Goal: Information Seeking & Learning: Learn about a topic

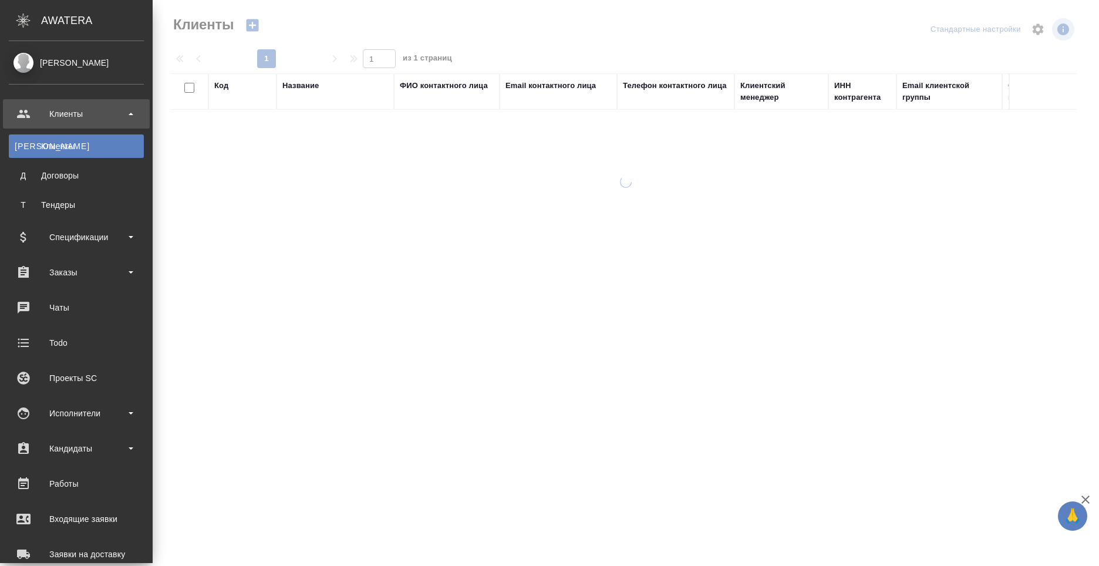
select select "RU"
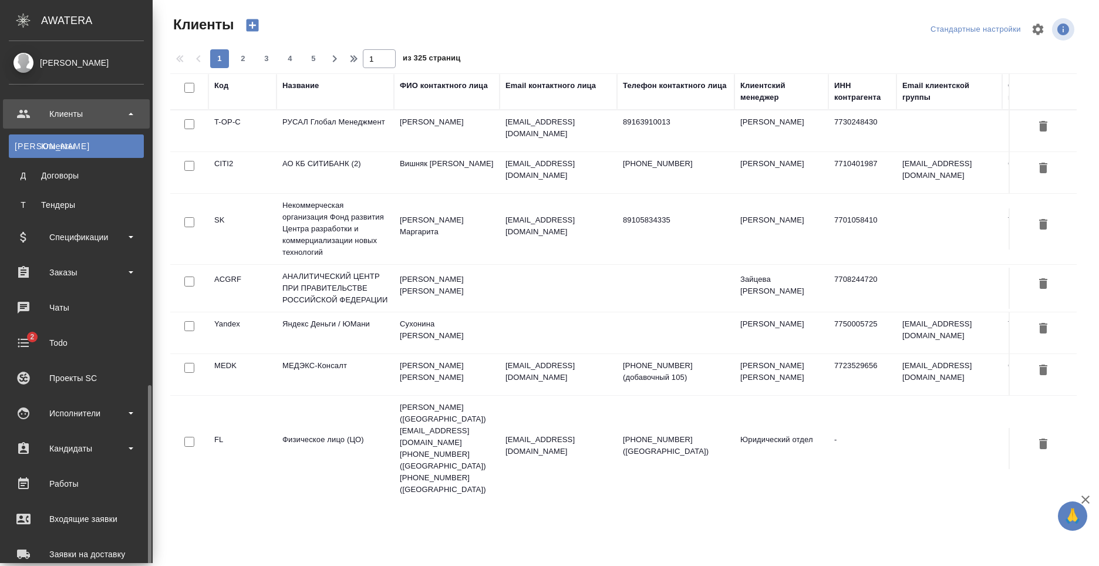
scroll to position [200, 0]
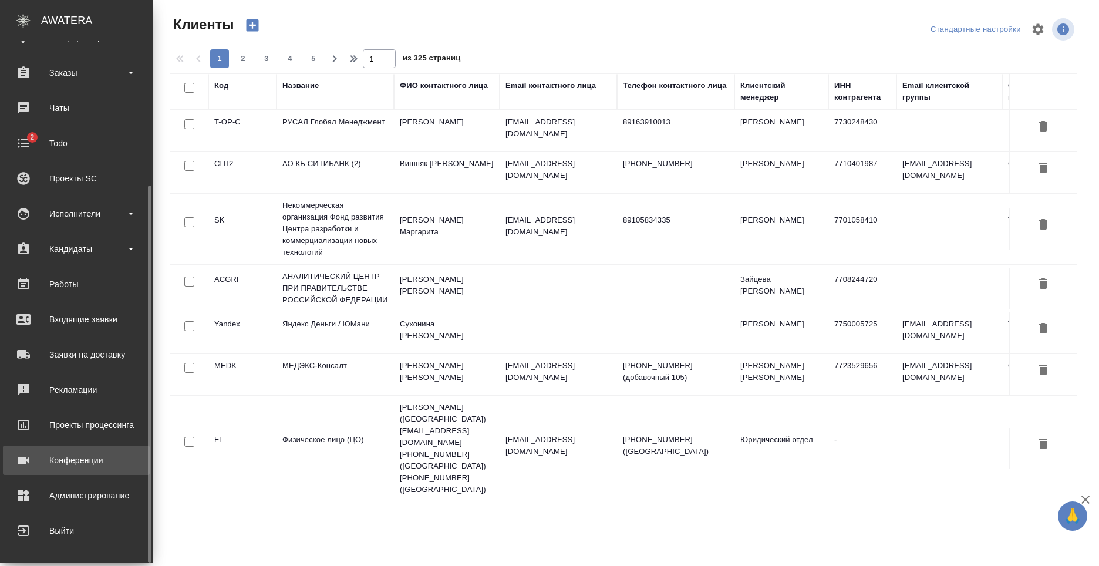
click at [96, 461] on div "Конференции" at bounding box center [76, 460] width 135 height 18
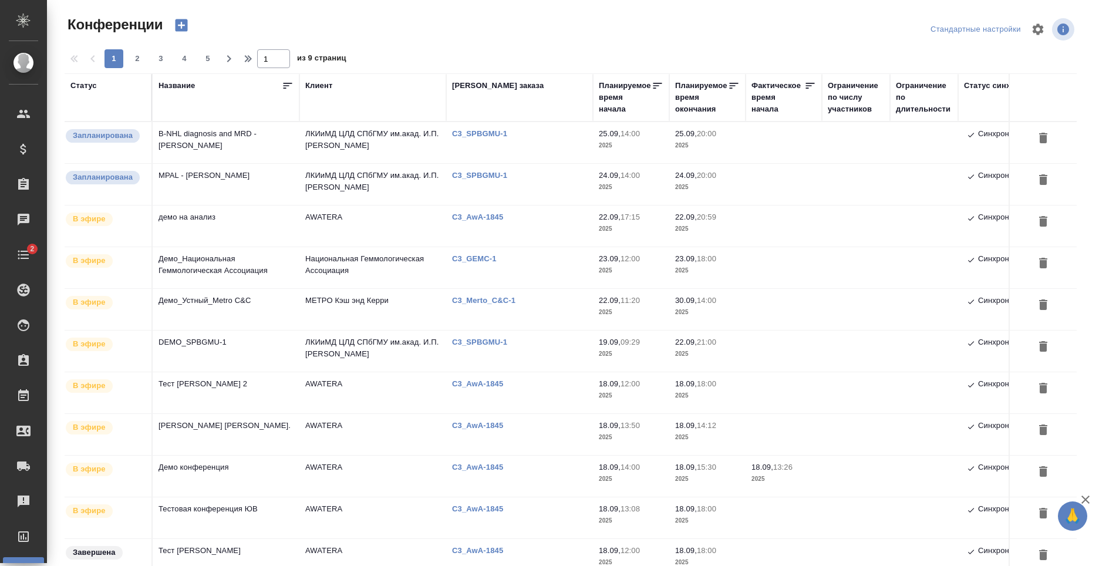
type input "[PERSON_NAME]"
click at [266, 144] on td "В-NHL diagnosis and MRD - Andrew Rawstron" at bounding box center [226, 142] width 147 height 41
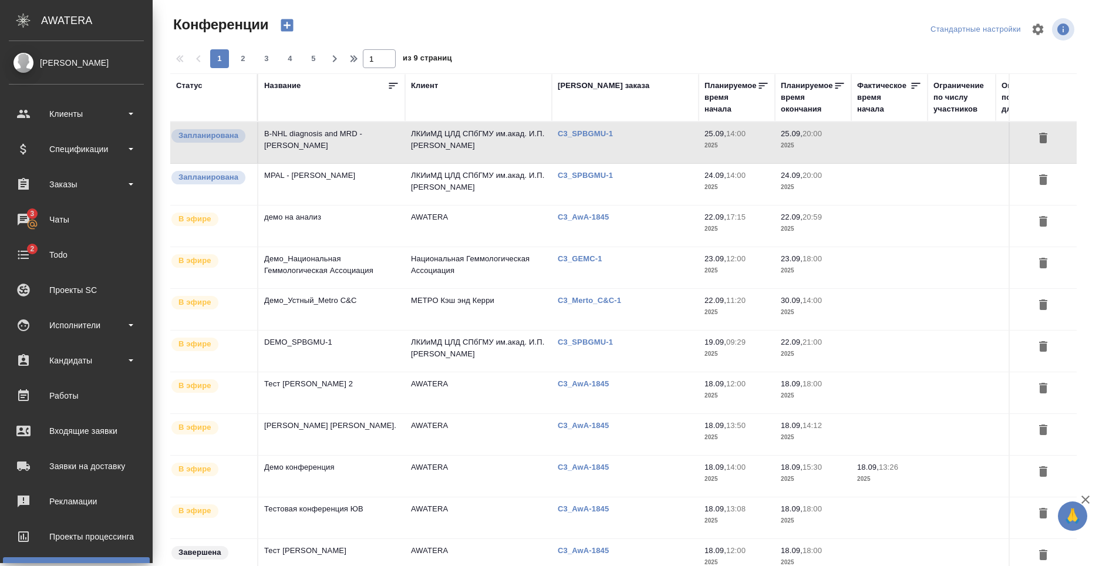
click at [243, 176] on span "Запланирована" at bounding box center [208, 177] width 74 height 12
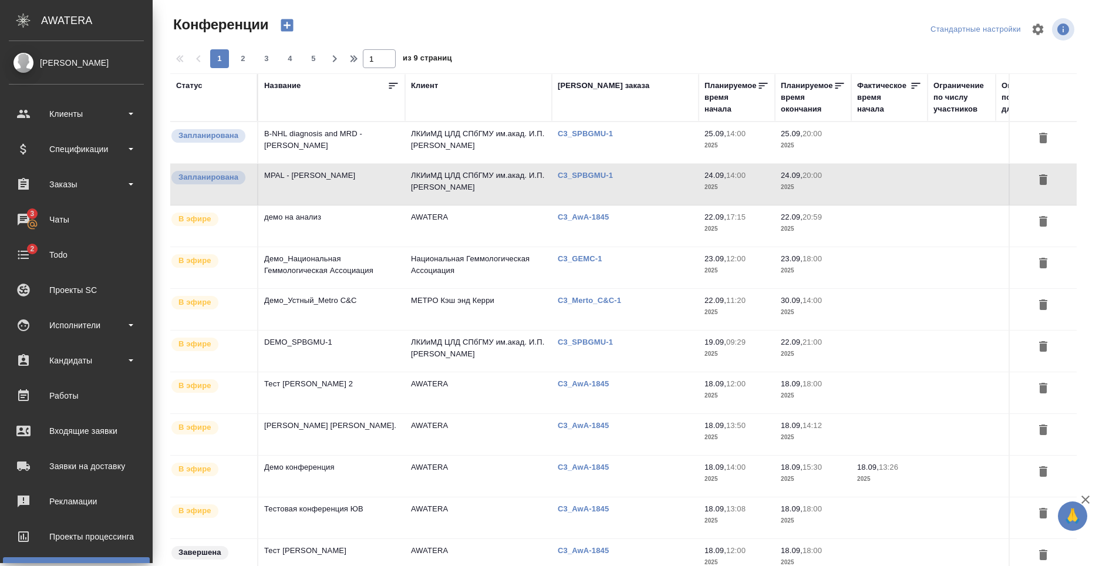
click at [255, 176] on td "Запланирована" at bounding box center [214, 184] width 88 height 41
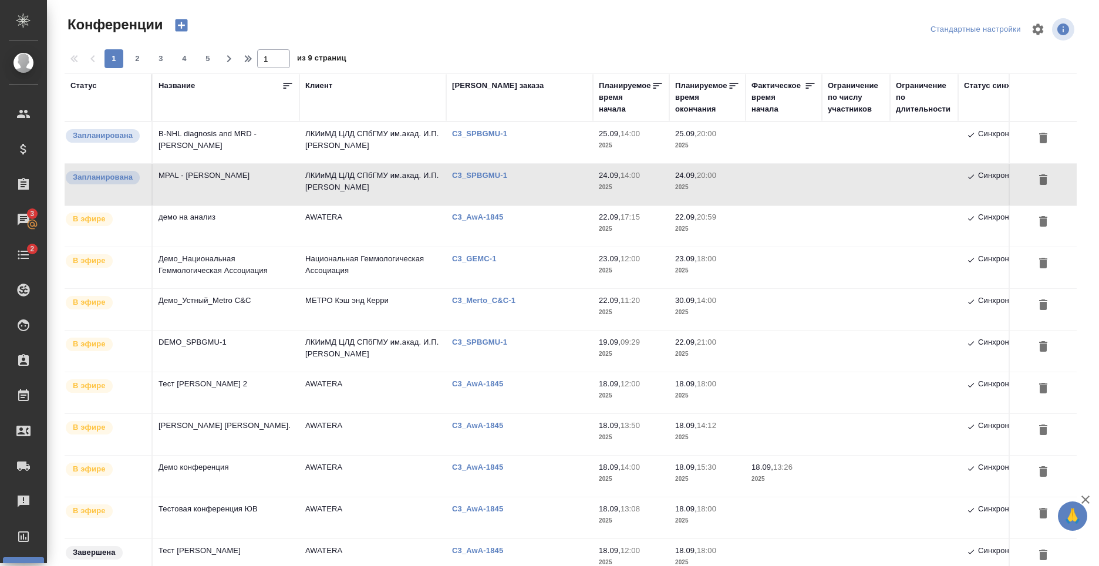
click at [353, 222] on tr "В эфире демо на анализ AWATERA C3_AwA-1845 22.09, 17:15 2025 22.09, 20:59 2025 …" at bounding box center [619, 226] width 1108 height 42
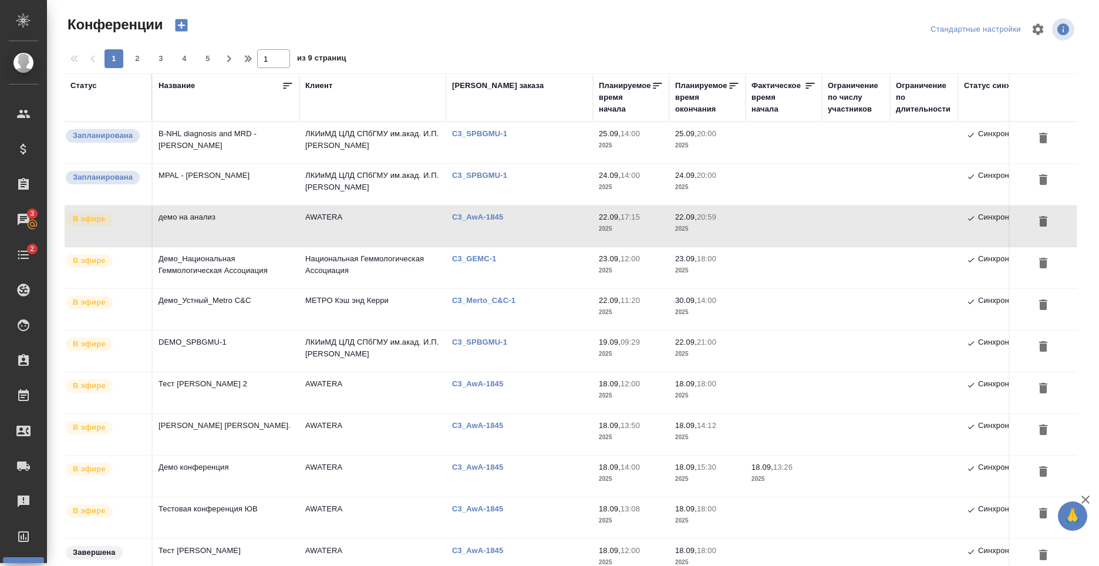
click at [336, 222] on td "AWATERA" at bounding box center [372, 225] width 147 height 41
click at [312, 223] on td "AWATERA" at bounding box center [372, 225] width 147 height 41
click at [259, 270] on td "Демо_Национальная Геммологическая Ассоциация" at bounding box center [226, 267] width 147 height 41
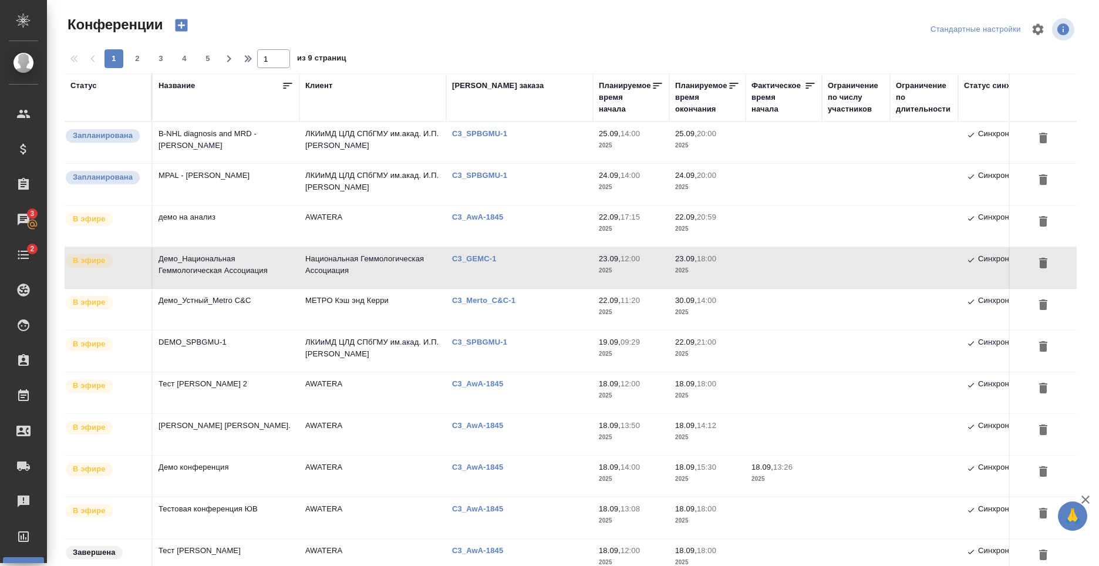
click at [250, 299] on td "Демо_Устный_Metro C&C" at bounding box center [226, 309] width 147 height 41
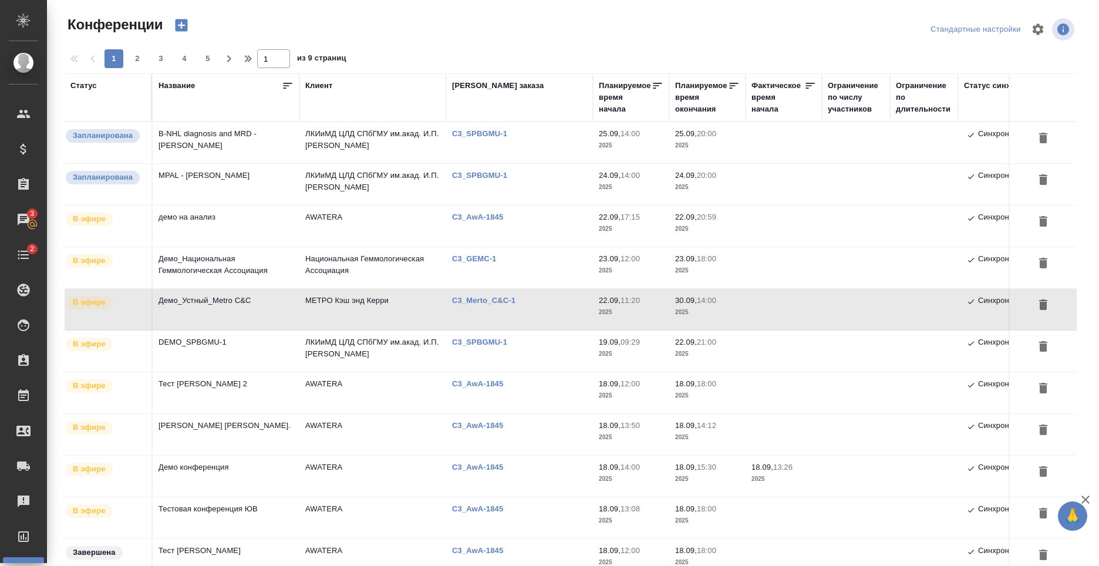
click at [259, 348] on td "DEMO_SPBGMU-1" at bounding box center [226, 350] width 147 height 41
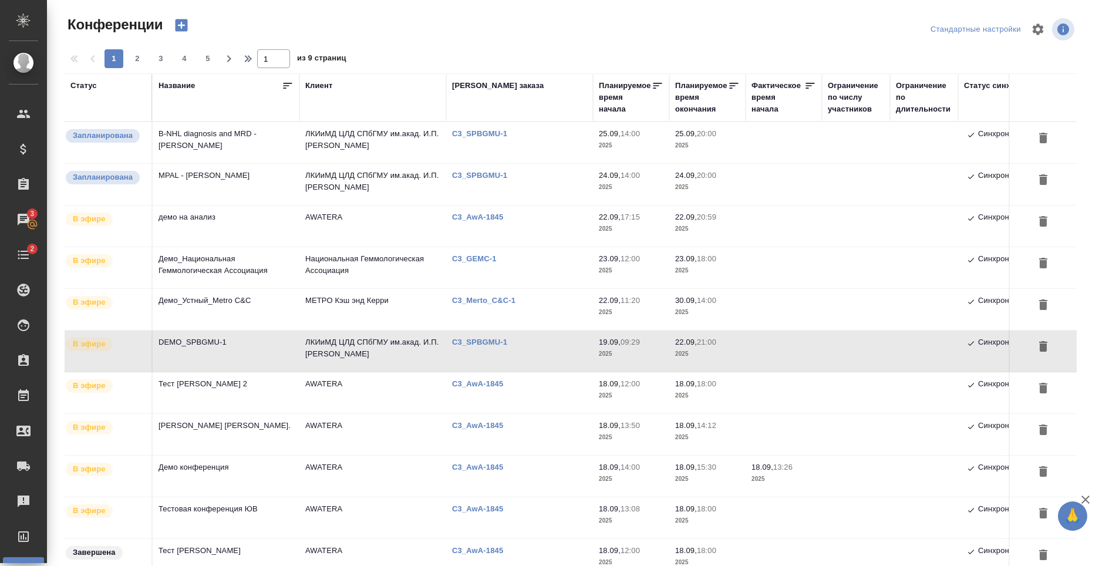
click at [265, 397] on td "Тест Ильина Е. 2" at bounding box center [226, 392] width 147 height 41
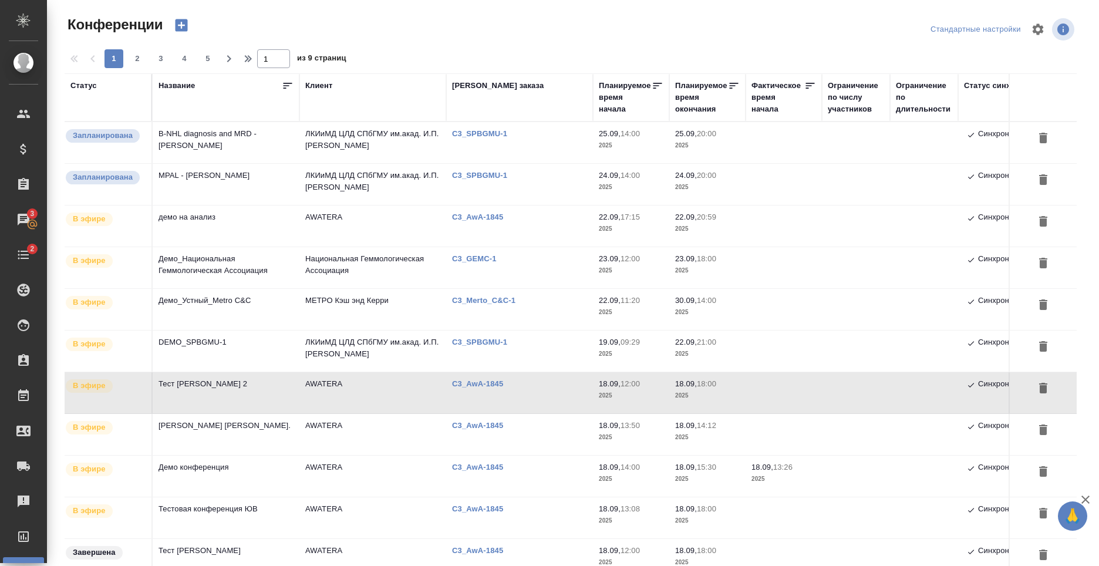
click at [264, 433] on td "Тест Зотова Е." at bounding box center [226, 434] width 147 height 41
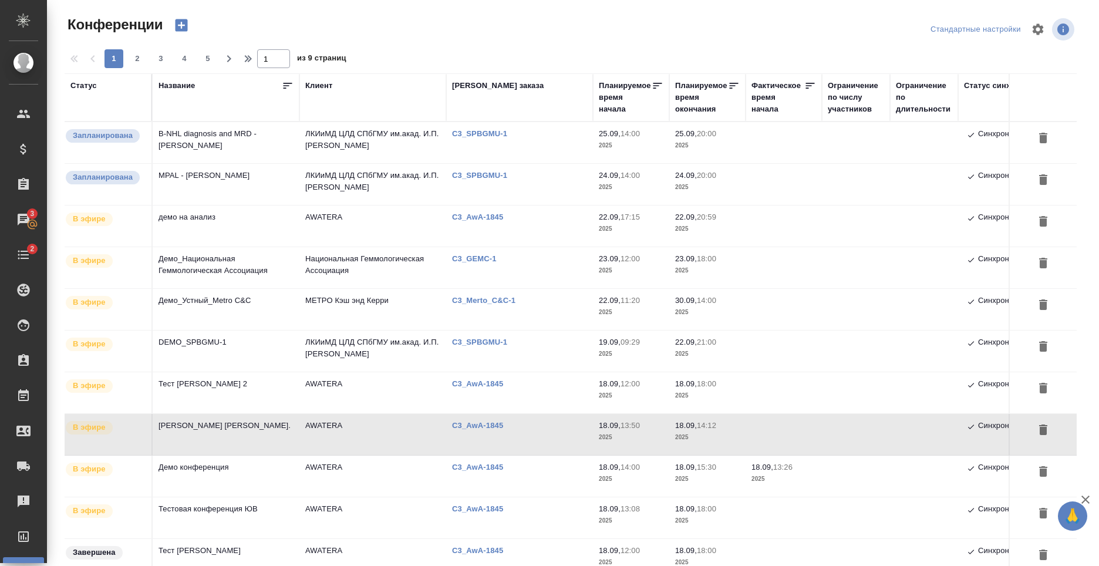
click at [251, 473] on td "Демо конференция" at bounding box center [226, 475] width 147 height 41
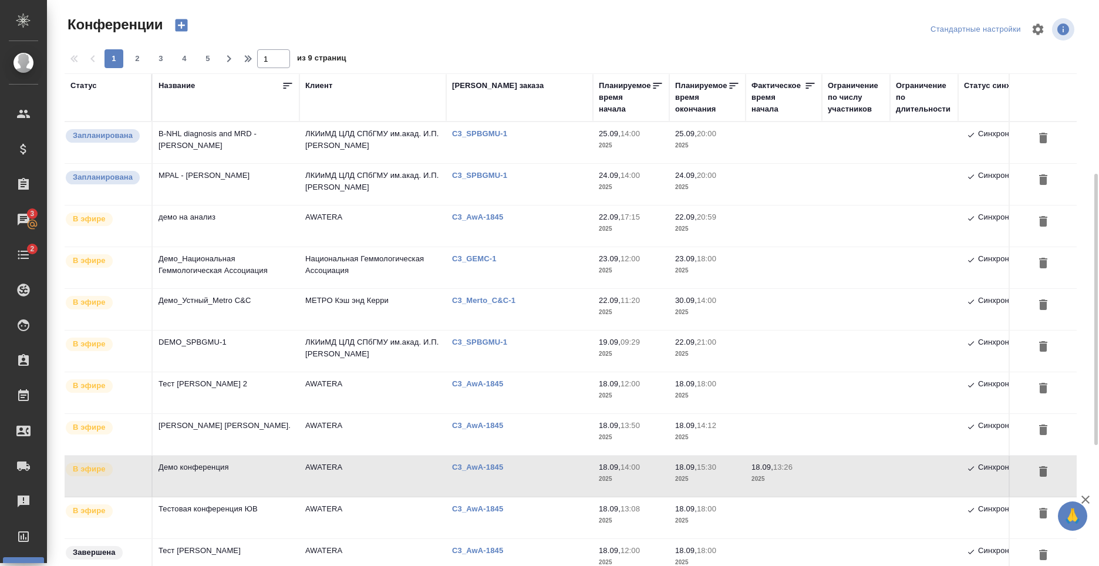
scroll to position [117, 0]
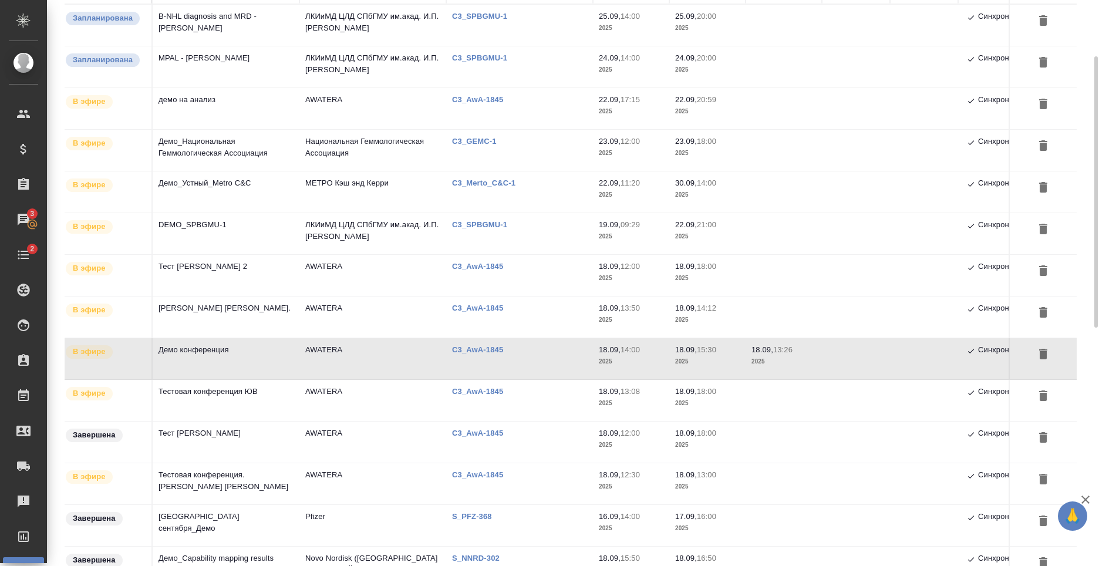
click at [245, 399] on td "Тестовая конференция ЮВ" at bounding box center [226, 400] width 147 height 41
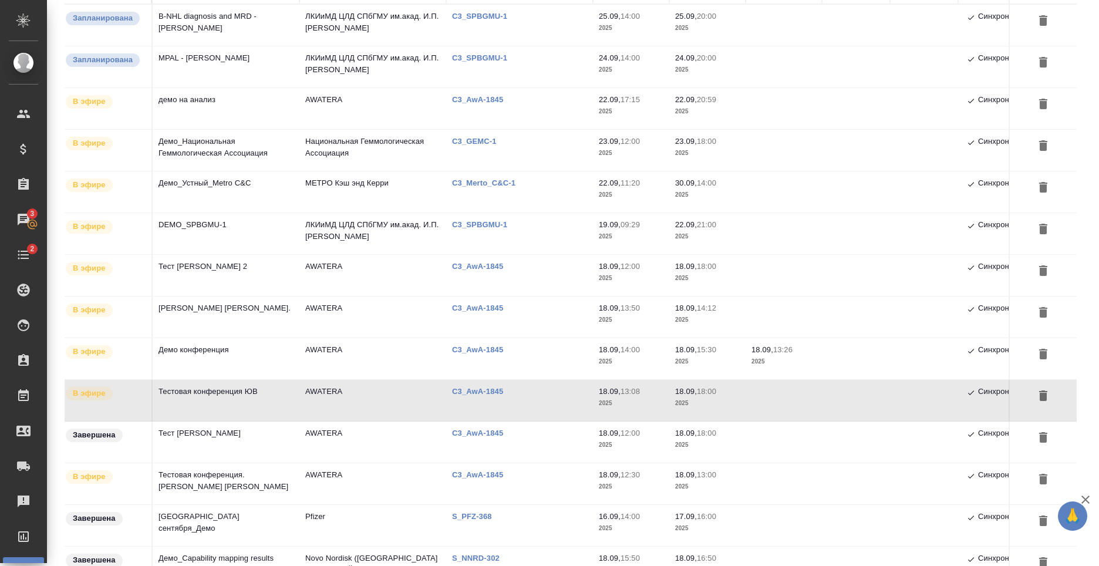
click at [252, 444] on td "Тест Ильина Е." at bounding box center [226, 441] width 147 height 41
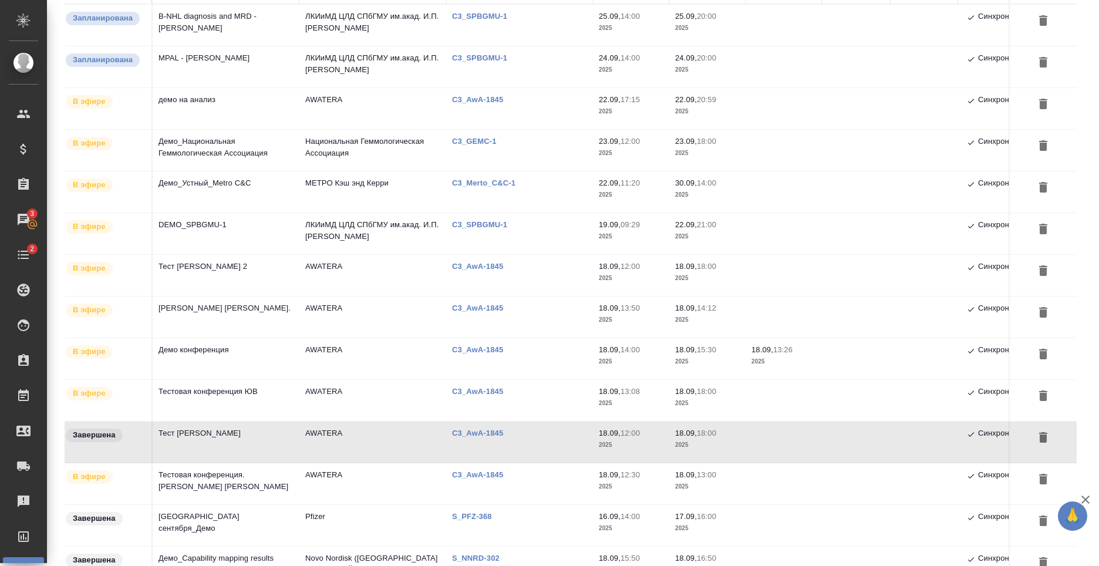
click at [262, 484] on td "Тестовая конференция. Никитина Татьяна" at bounding box center [226, 483] width 147 height 41
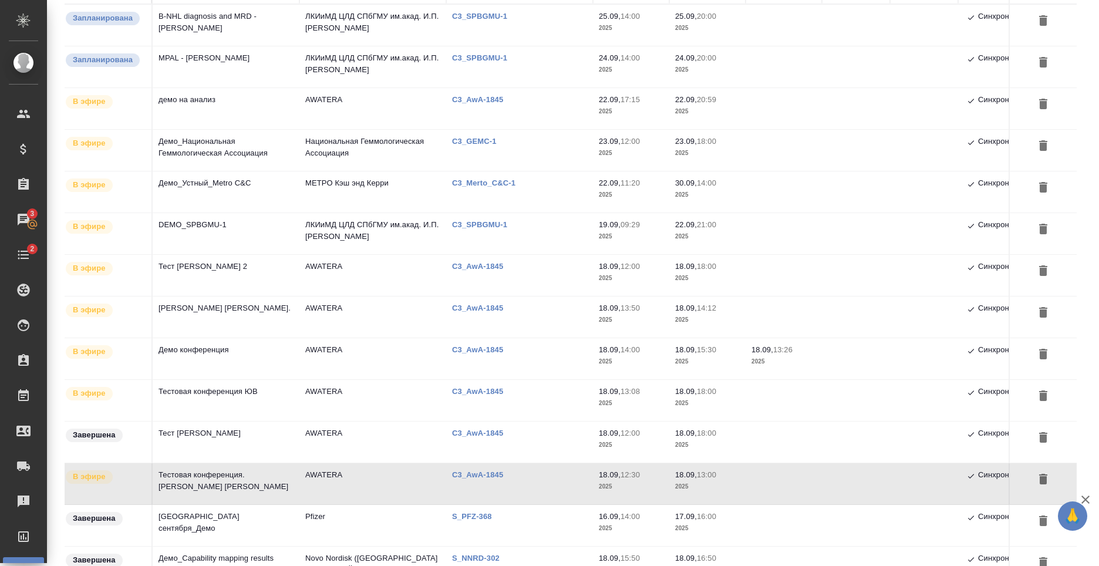
scroll to position [235, 0]
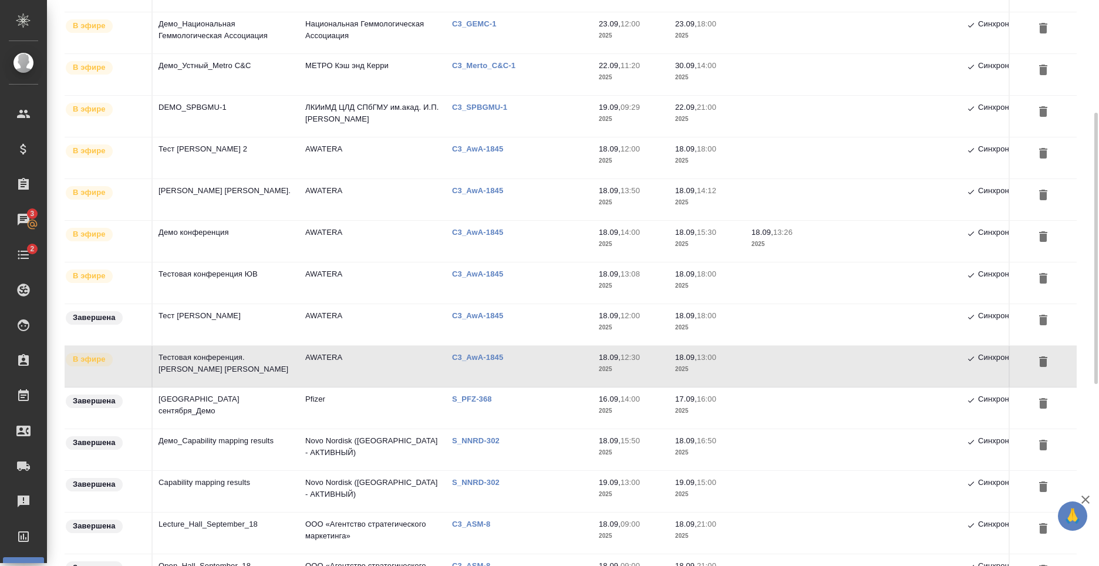
click at [231, 403] on td "Town Hall_23 сентября_Демо" at bounding box center [226, 407] width 147 height 41
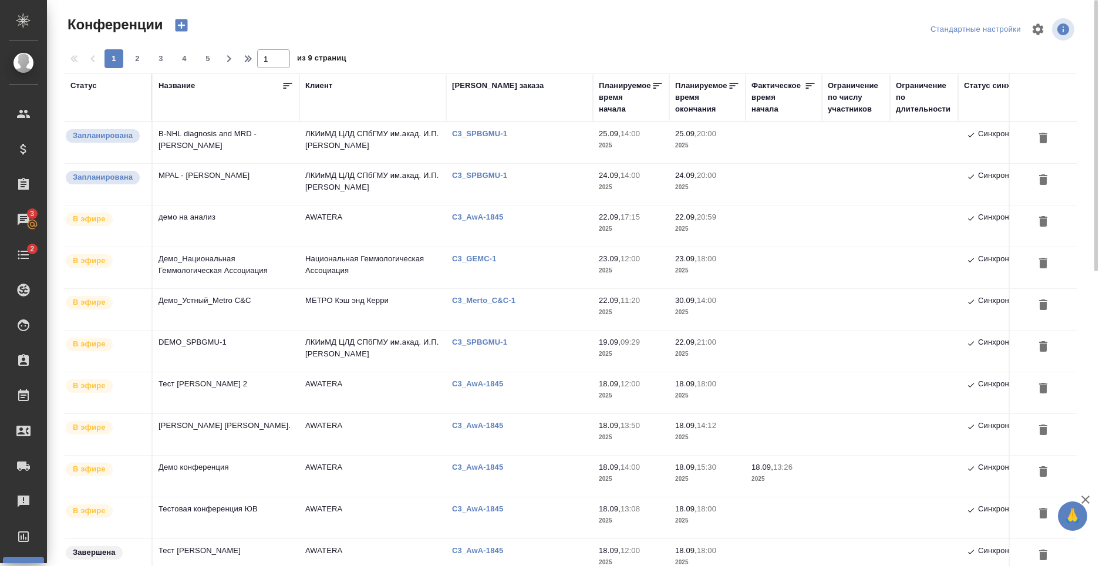
scroll to position [117, 0]
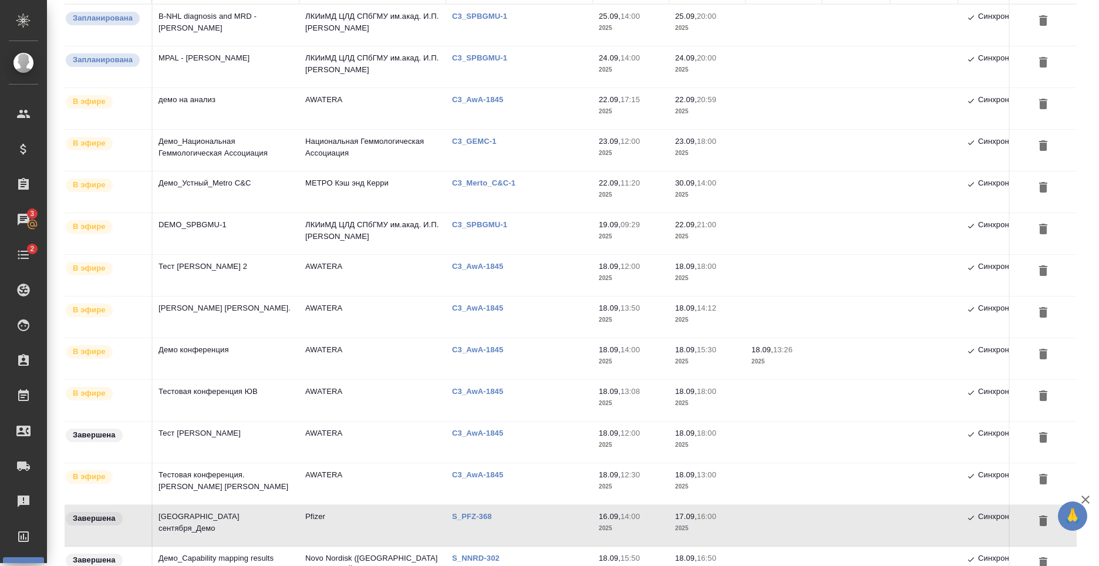
click at [269, 485] on td "Тестовая конференция. Никитина Татьяна" at bounding box center [226, 483] width 147 height 41
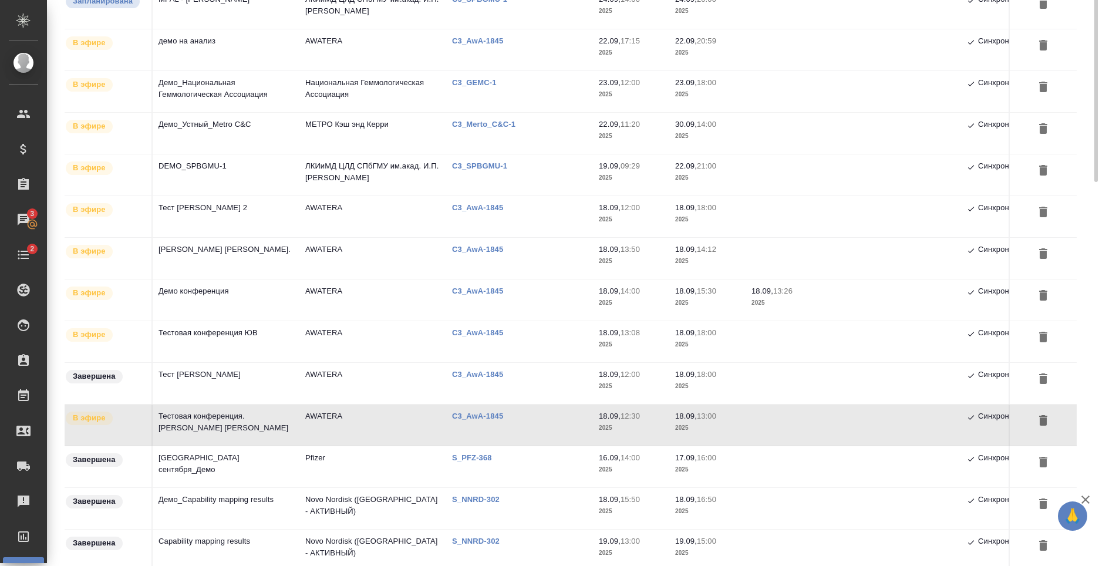
scroll to position [0, 0]
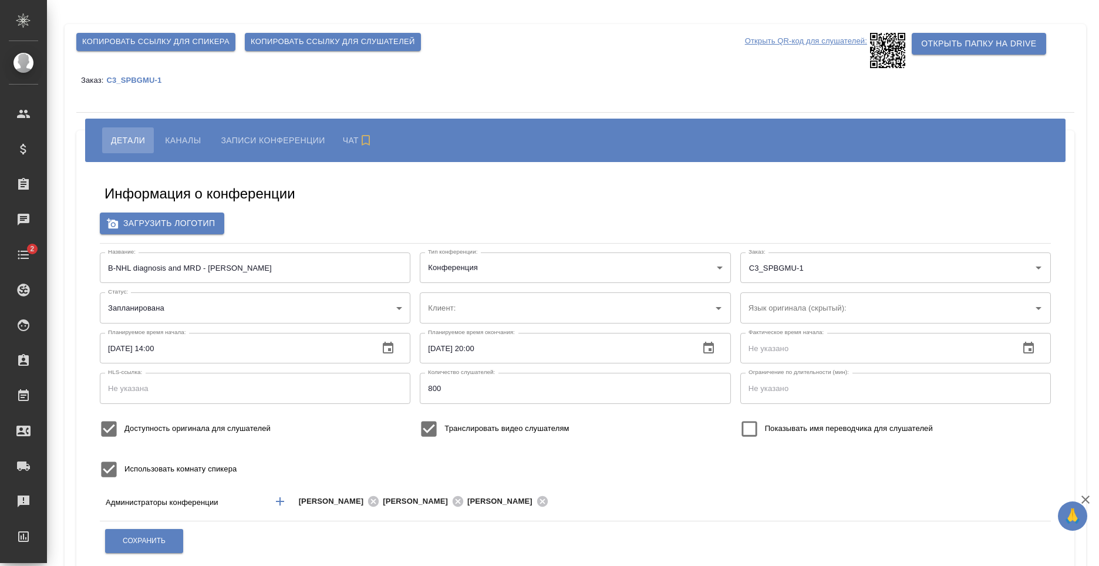
type input "ЛКИиМД ЦЛД СПбГМУ им.акад. И.П.Павлова"
type input "ЛКИиМД ЦЛД СПбГМУ им.акад. [PERSON_NAME]"
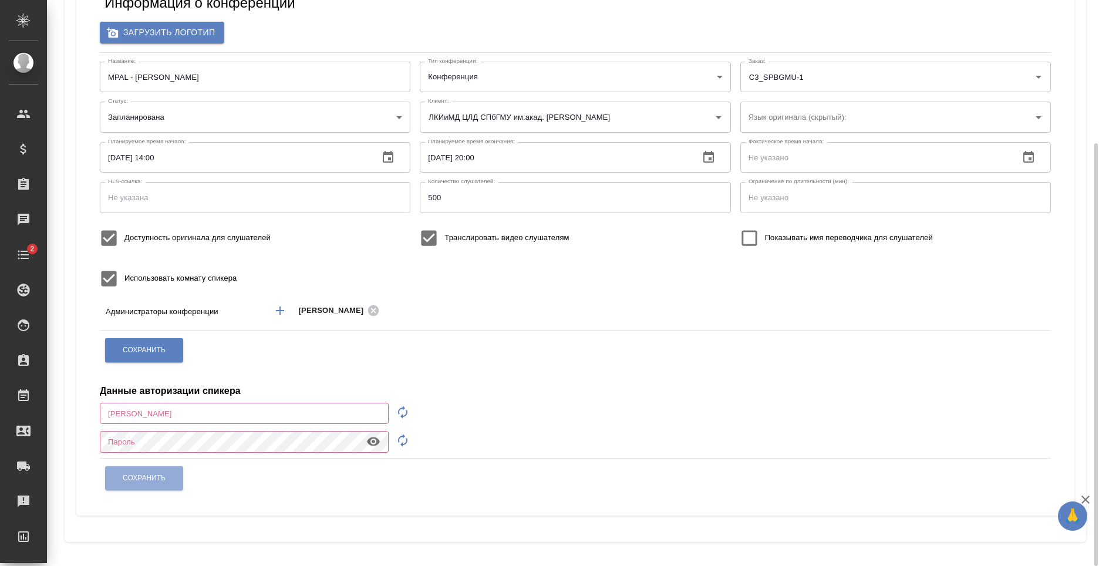
scroll to position [73, 0]
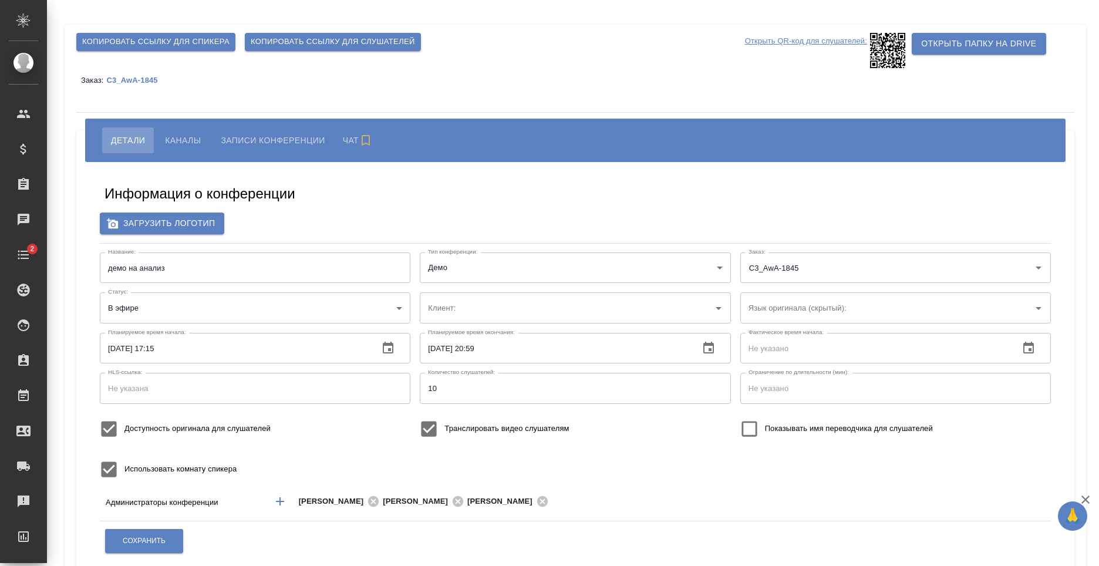
type input "AWATERA"
type input "Pfizer"
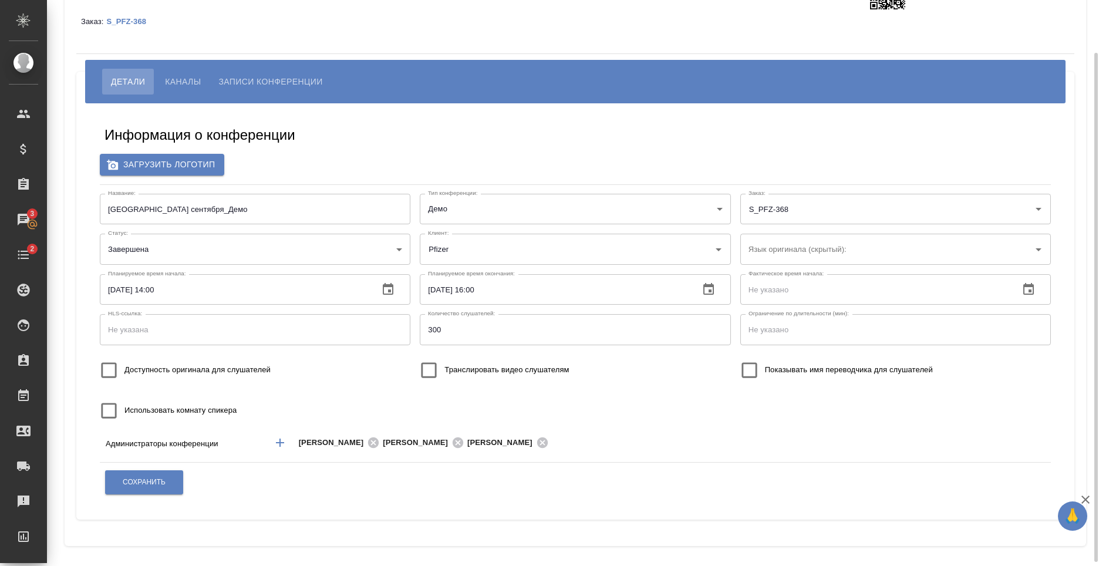
scroll to position [63, 0]
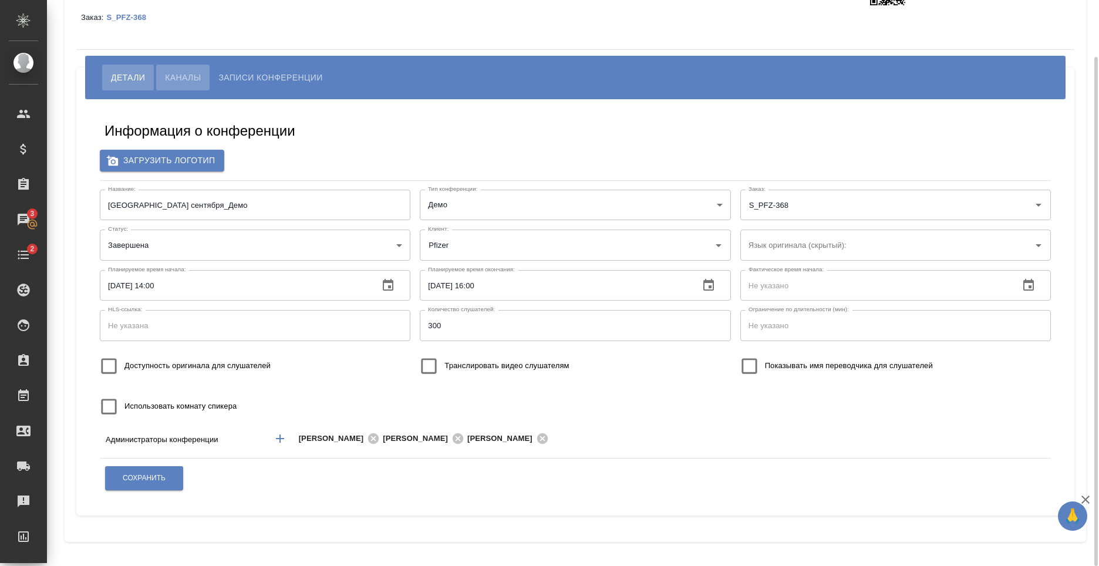
click at [187, 87] on button "Каналы" at bounding box center [182, 78] width 53 height 26
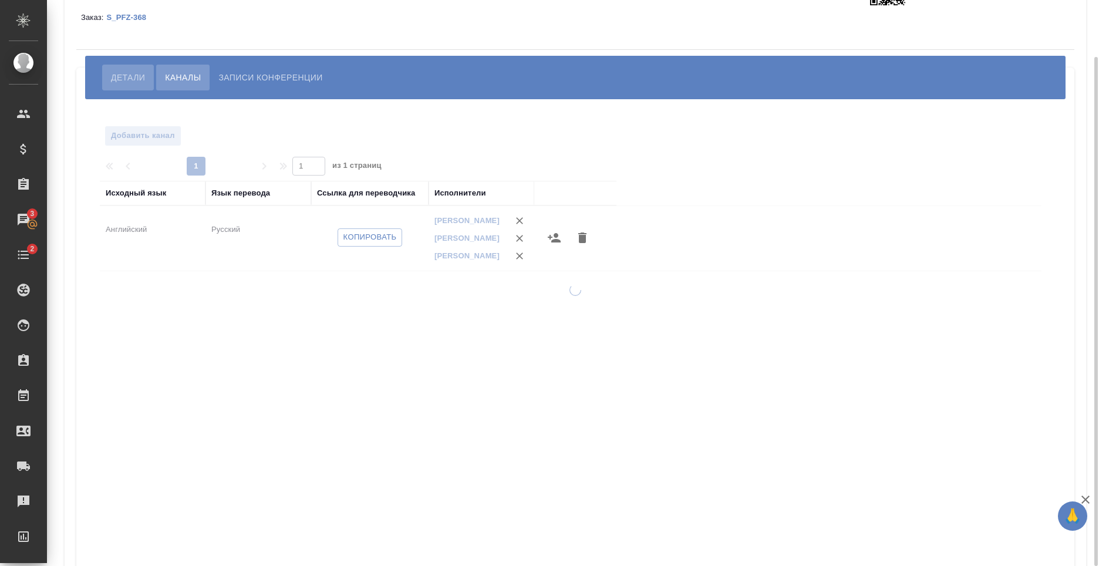
click at [126, 82] on span "Детали" at bounding box center [128, 77] width 34 height 14
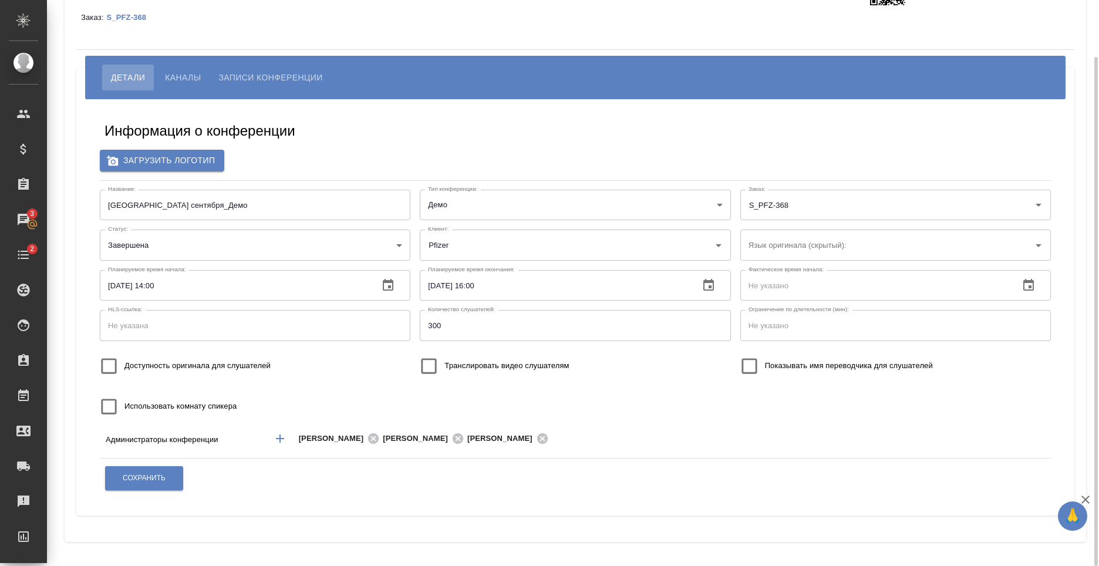
click at [161, 76] on button "Каналы" at bounding box center [182, 78] width 53 height 26
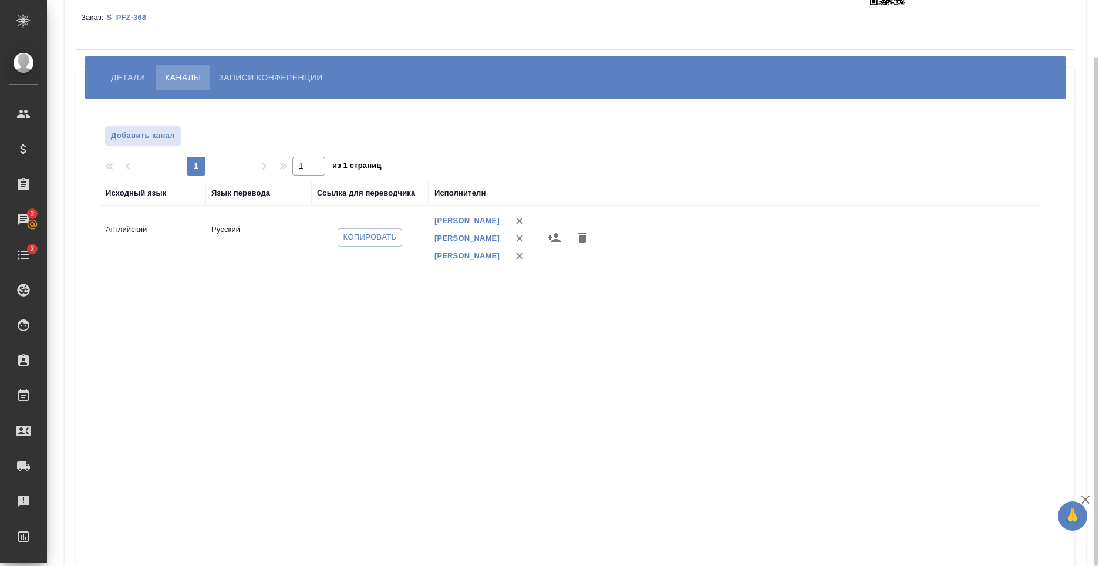
click at [126, 77] on span "Детали" at bounding box center [128, 77] width 34 height 14
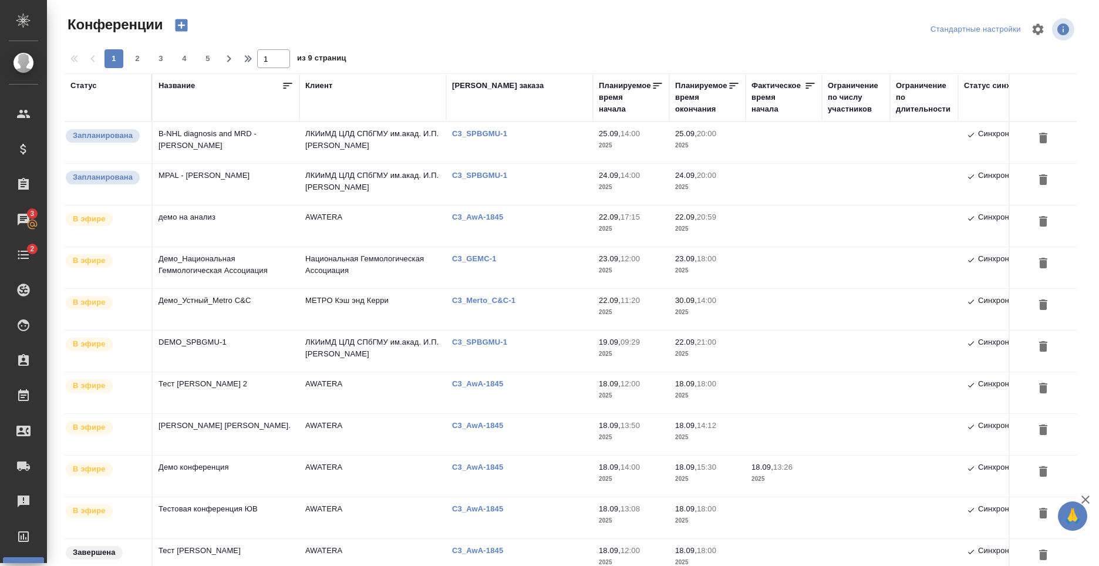
click at [172, 265] on td "Демо_Национальная Геммологическая Ассоциация" at bounding box center [226, 267] width 147 height 41
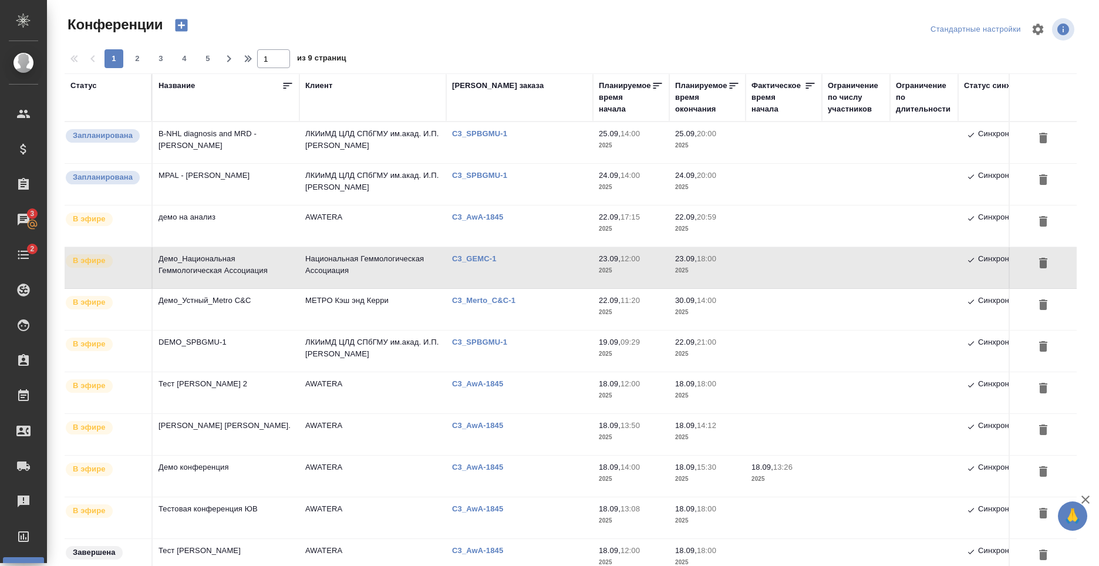
click at [239, 268] on td "Демо_Национальная Геммологическая Ассоциация" at bounding box center [226, 267] width 147 height 41
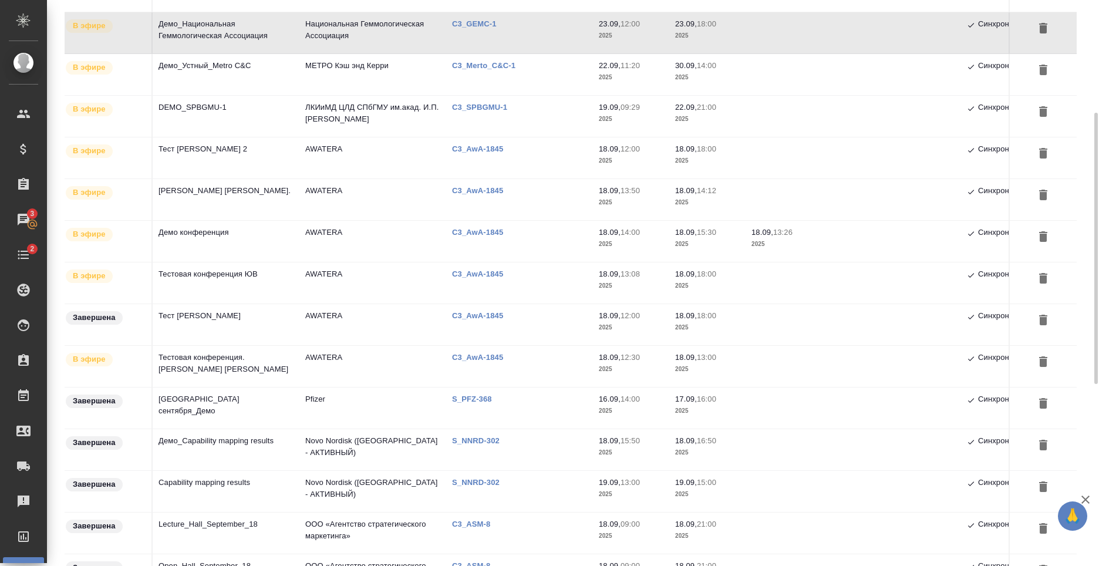
click at [269, 393] on td "[GEOGRAPHIC_DATA] сентября_Демо" at bounding box center [226, 407] width 147 height 41
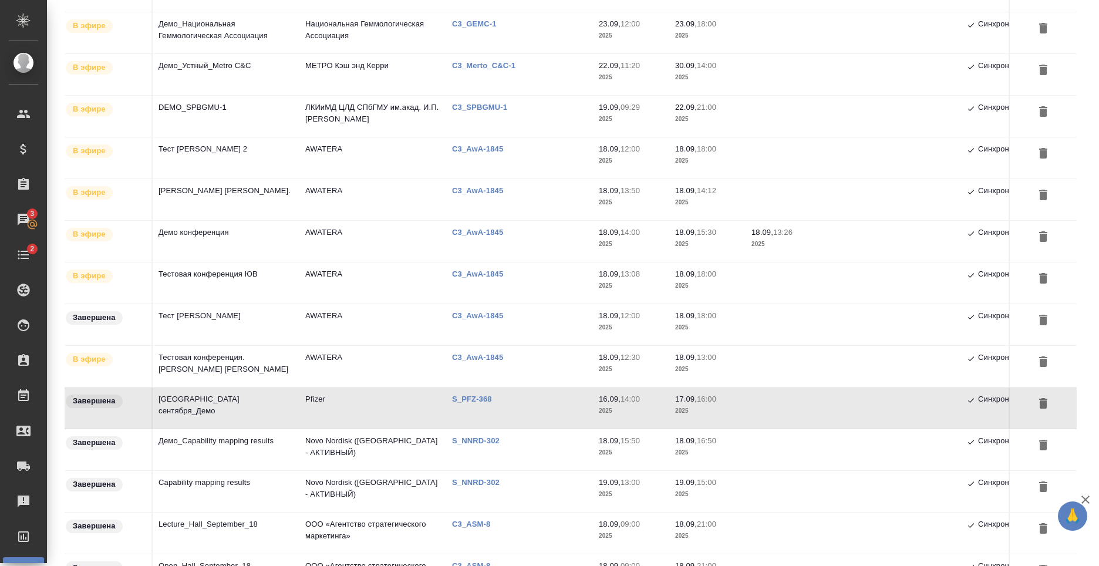
click at [343, 439] on td "Novo Nordisk ([GEOGRAPHIC_DATA] - АКТИВНЫЙ)" at bounding box center [372, 449] width 147 height 41
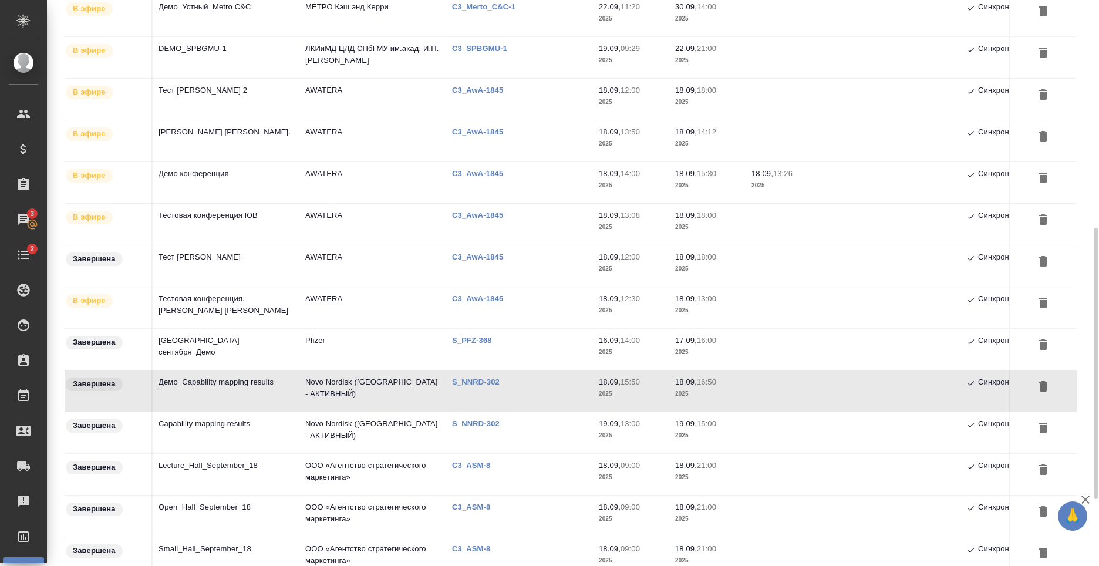
scroll to position [352, 0]
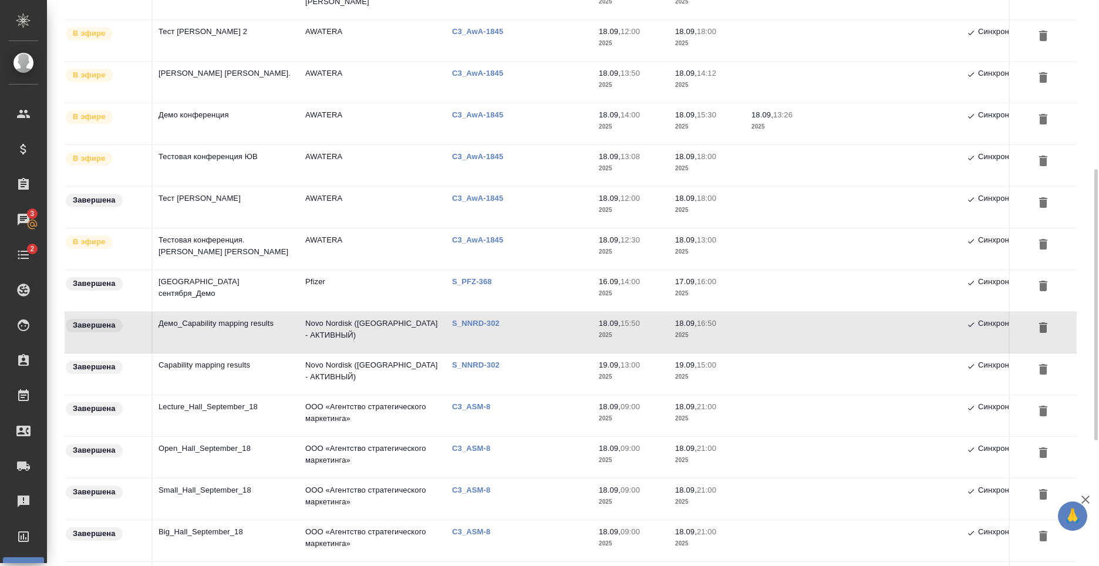
click at [297, 367] on td "Capability mapping results" at bounding box center [226, 373] width 147 height 41
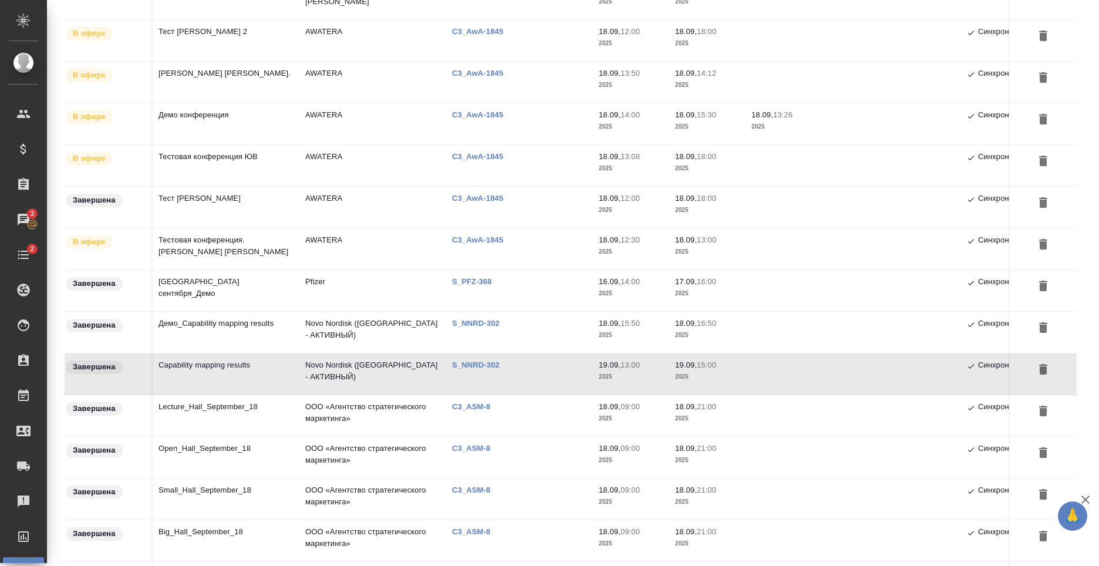
click at [269, 376] on td "Capability mapping results" at bounding box center [226, 373] width 147 height 41
click at [359, 429] on td "ООО «Агентство стратегического маркетинга»" at bounding box center [372, 415] width 147 height 41
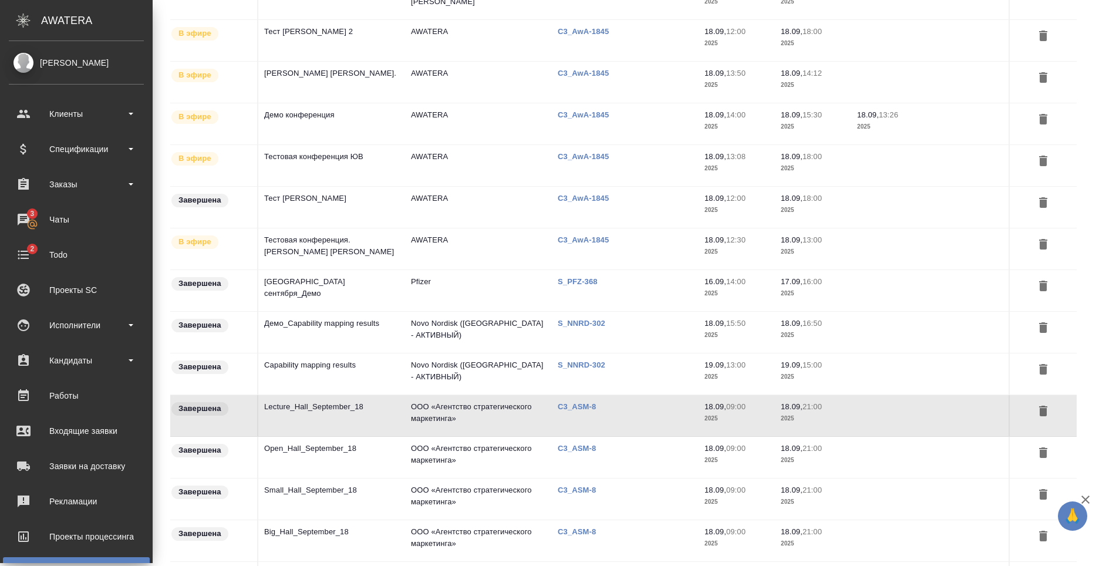
scroll to position [411, 0]
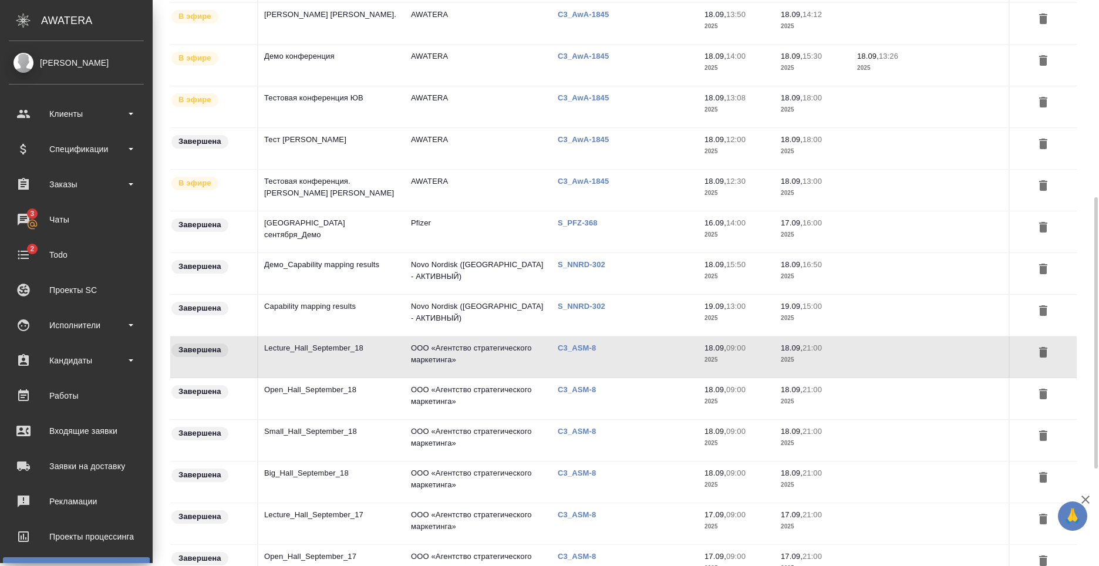
click at [327, 403] on td "Open_Hall_September_18" at bounding box center [331, 398] width 147 height 41
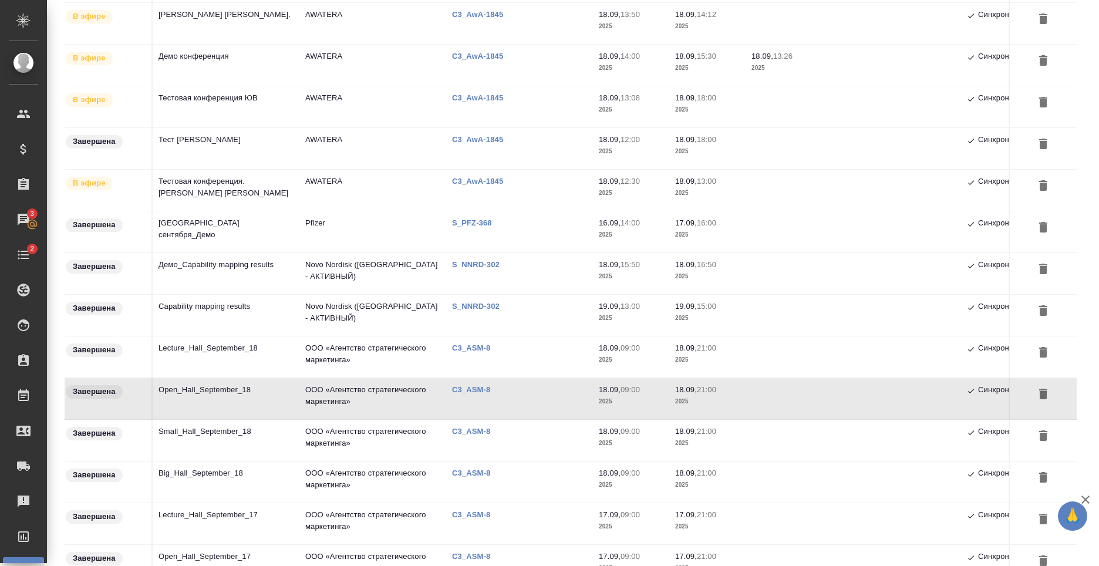
scroll to position [528, 0]
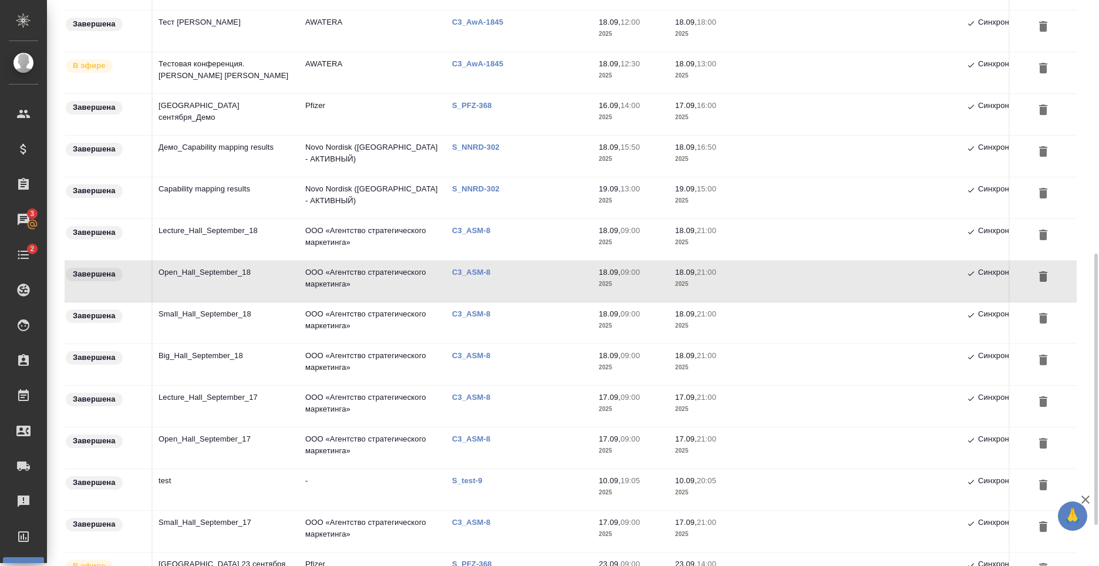
click at [195, 319] on td "Small_Hall_September_18" at bounding box center [226, 322] width 147 height 41
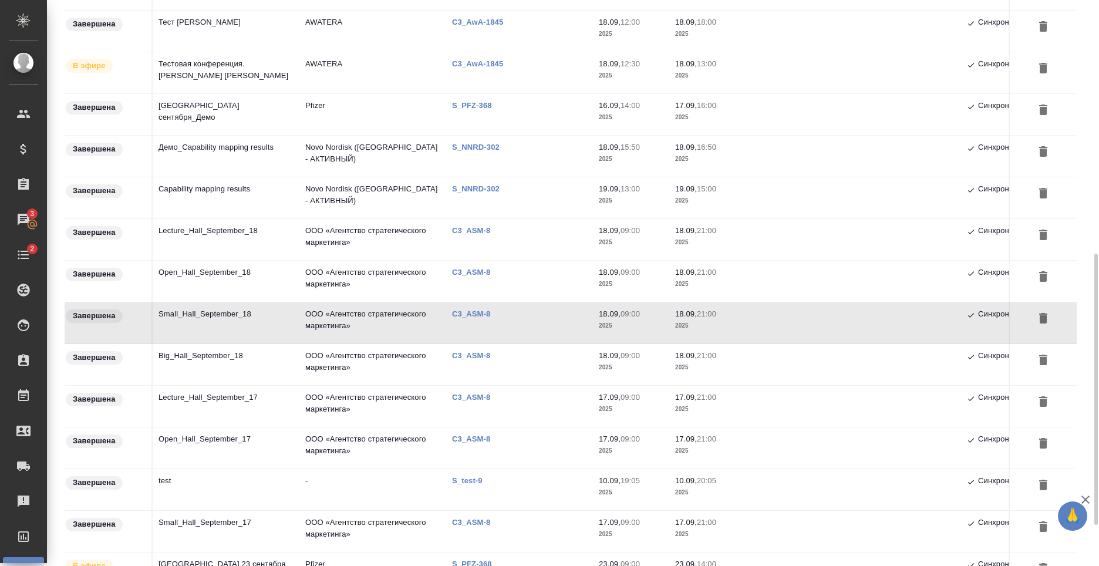
click at [195, 319] on td "Small_Hall_September_18" at bounding box center [226, 322] width 147 height 41
select select "RU"
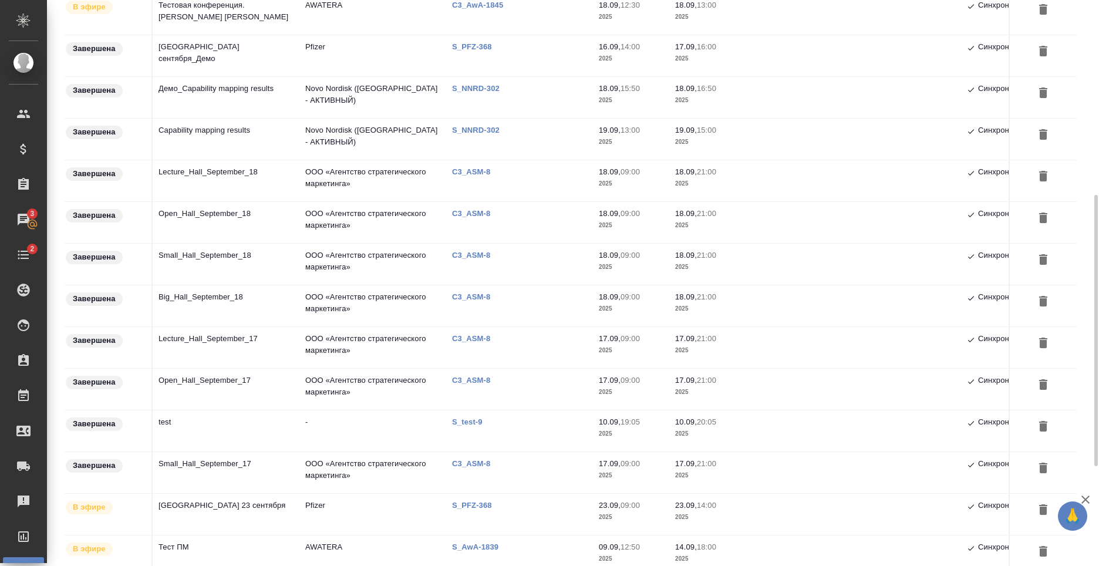
scroll to position [528, 0]
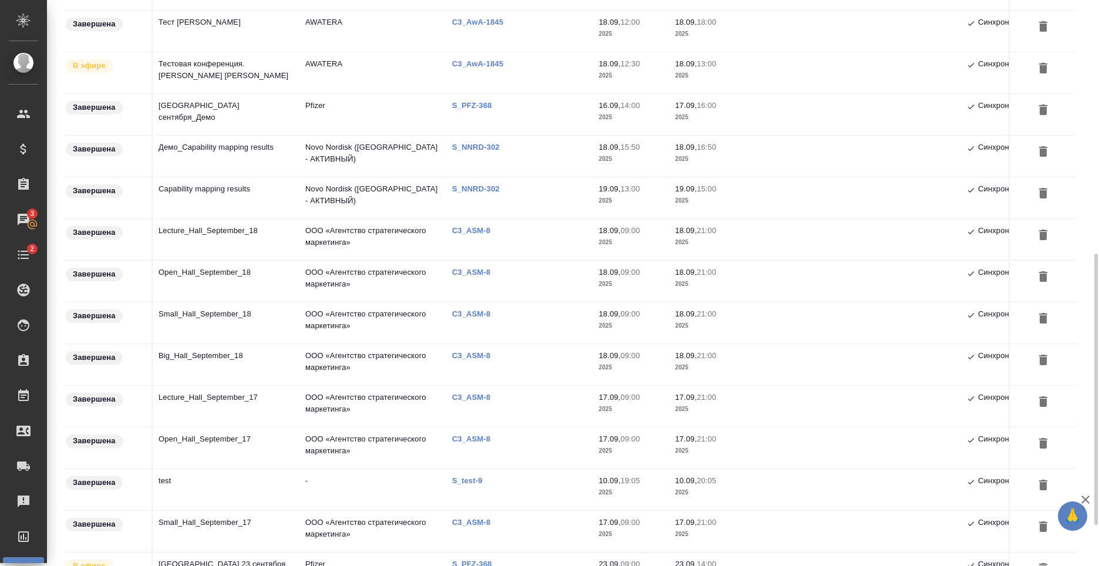
drag, startPoint x: 305, startPoint y: 355, endPoint x: 521, endPoint y: 322, distance: 218.5
click at [521, 322] on tbody "Запланирована В-NHL diagnosis and MRD - Andrew Rawstron ЛКИиМД ЦЛД СПбГМУ им.ак…" at bounding box center [619, 115] width 1108 height 1042
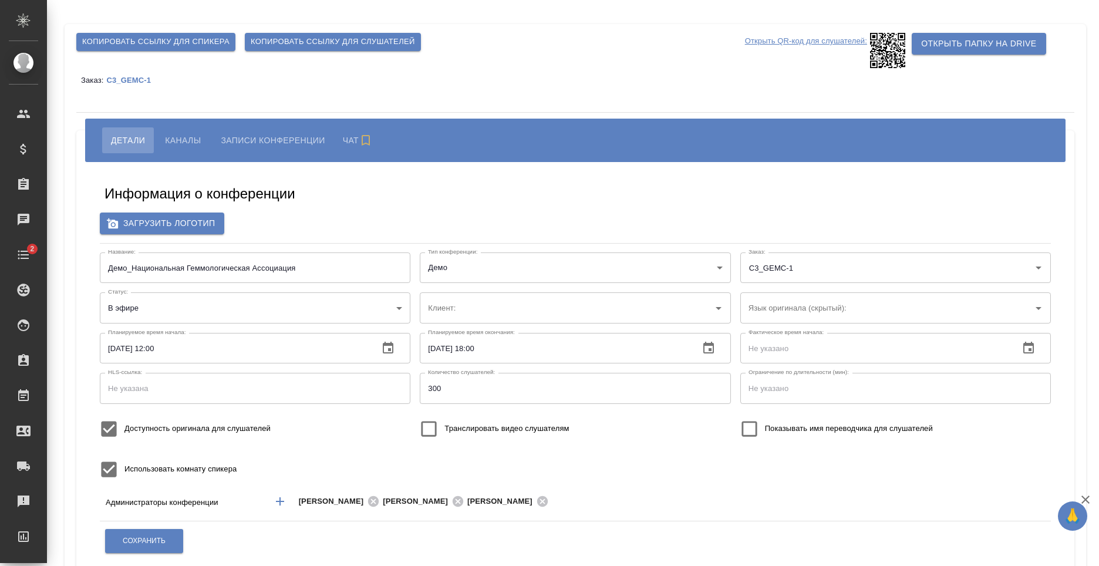
type input "Национальная Геммологическая Ассоциация"
click at [175, 134] on span "Каналы" at bounding box center [183, 140] width 36 height 14
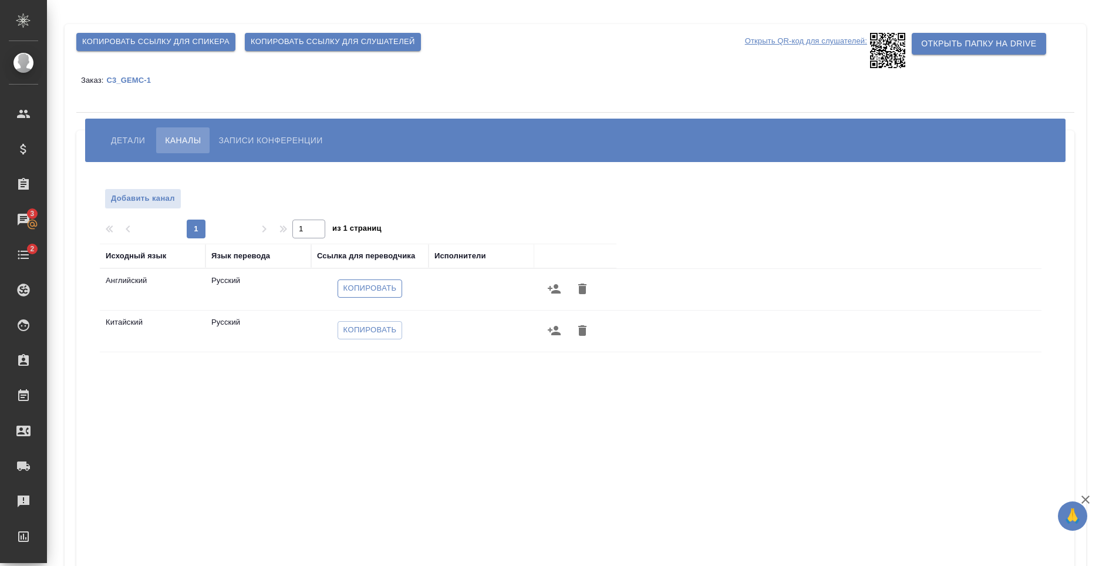
click at [370, 292] on span "Копировать" at bounding box center [369, 289] width 53 height 14
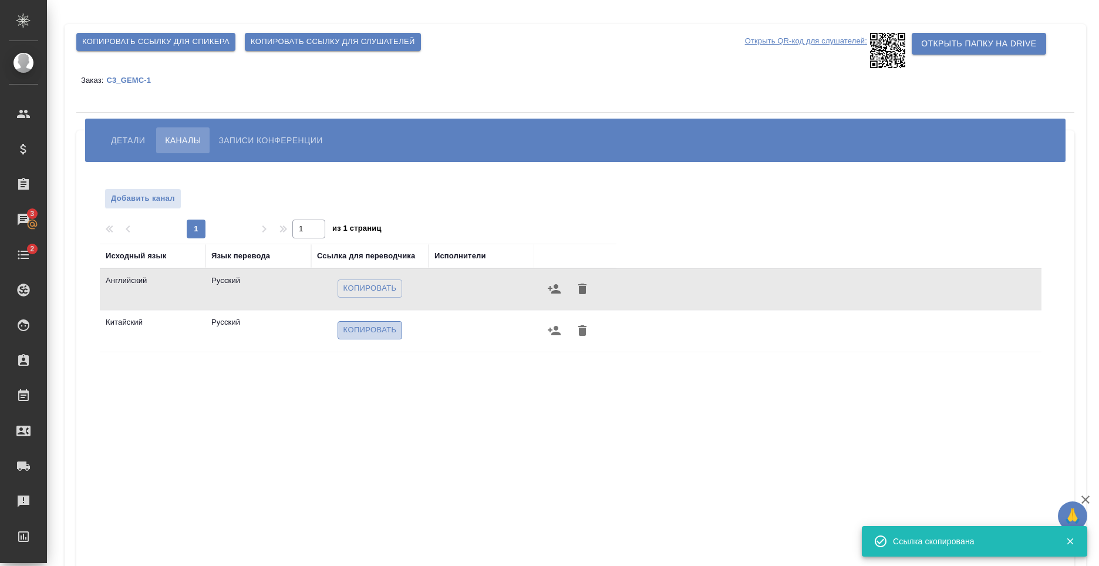
click at [362, 329] on span "Копировать" at bounding box center [369, 330] width 53 height 14
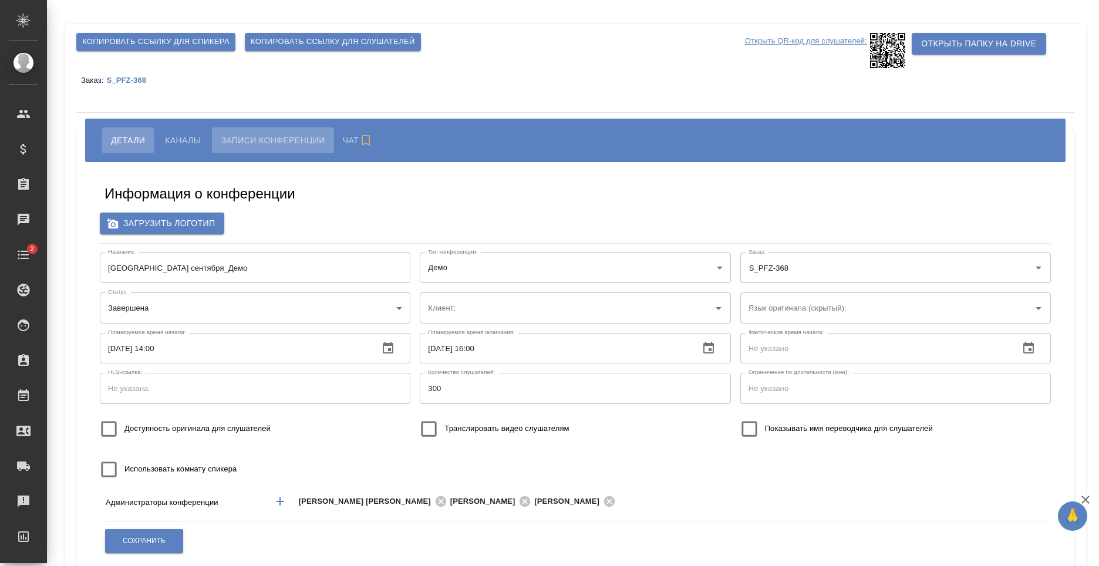
click at [278, 133] on span "Записи конференции" at bounding box center [273, 140] width 104 height 14
type input "Pfizer"
type input "Novo Nordisk ([GEOGRAPHIC_DATA] - АКТИВНЫЙ)"
click at [266, 139] on span "Записи конференции" at bounding box center [273, 140] width 104 height 14
type input "Novo Nordisk (РФ - АКТИВНЫЙ)"
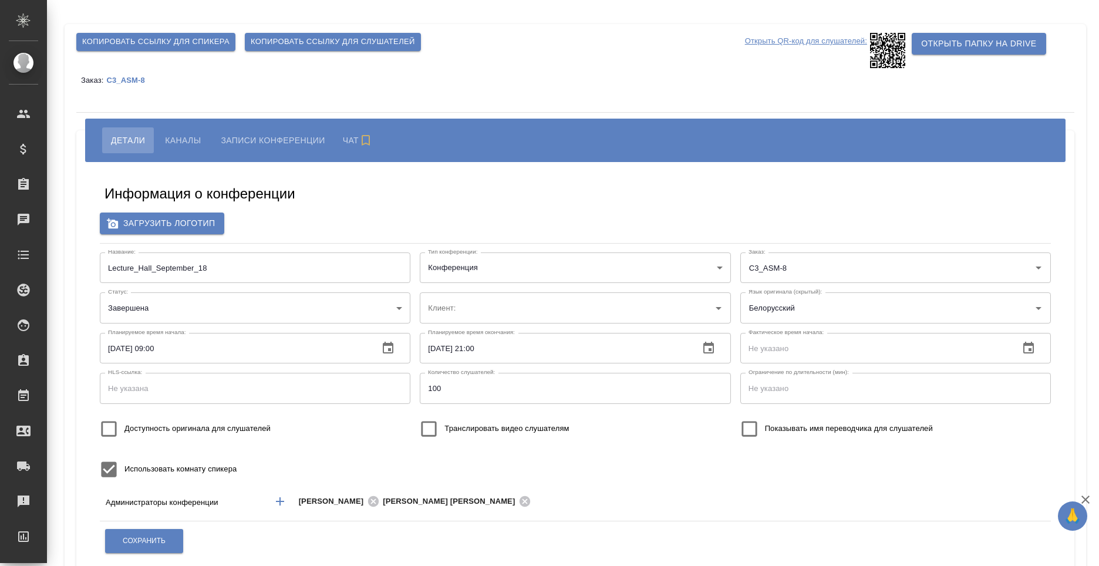
type input "ООО «Агентство стратегического маркетинга»"
click at [291, 139] on span "Записи конференции" at bounding box center [270, 140] width 104 height 14
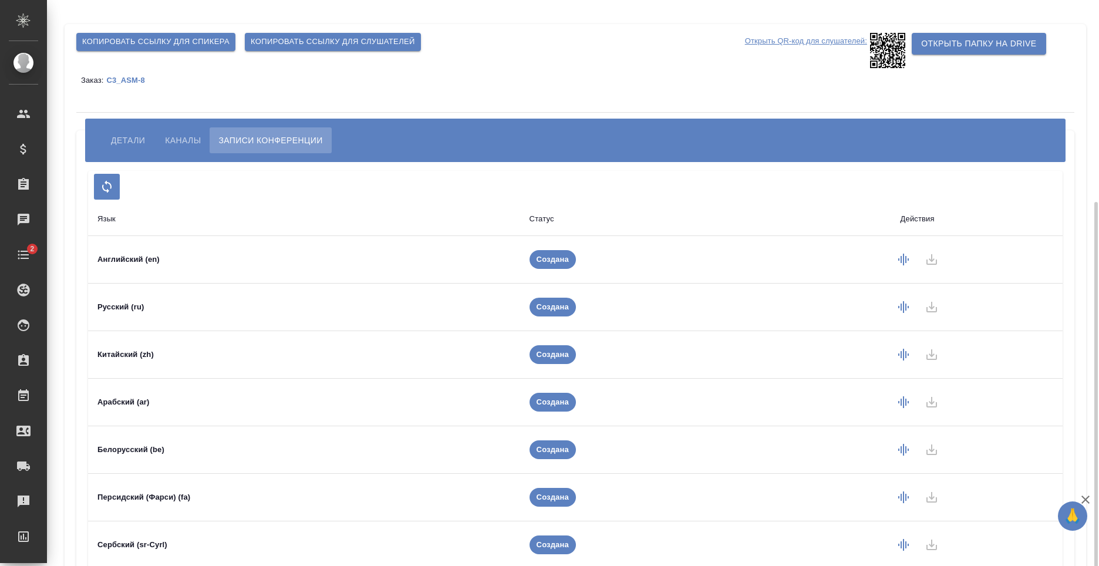
scroll to position [110, 0]
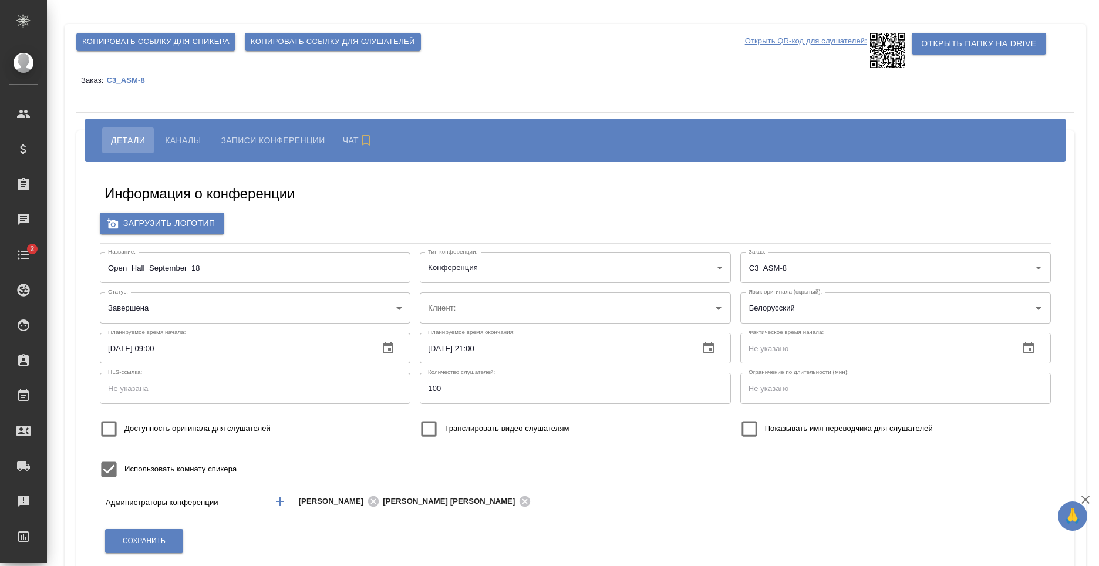
type input "ООО «Агентство стратегического маркетинга»"
click at [259, 140] on span "Записи конференции" at bounding box center [270, 140] width 104 height 14
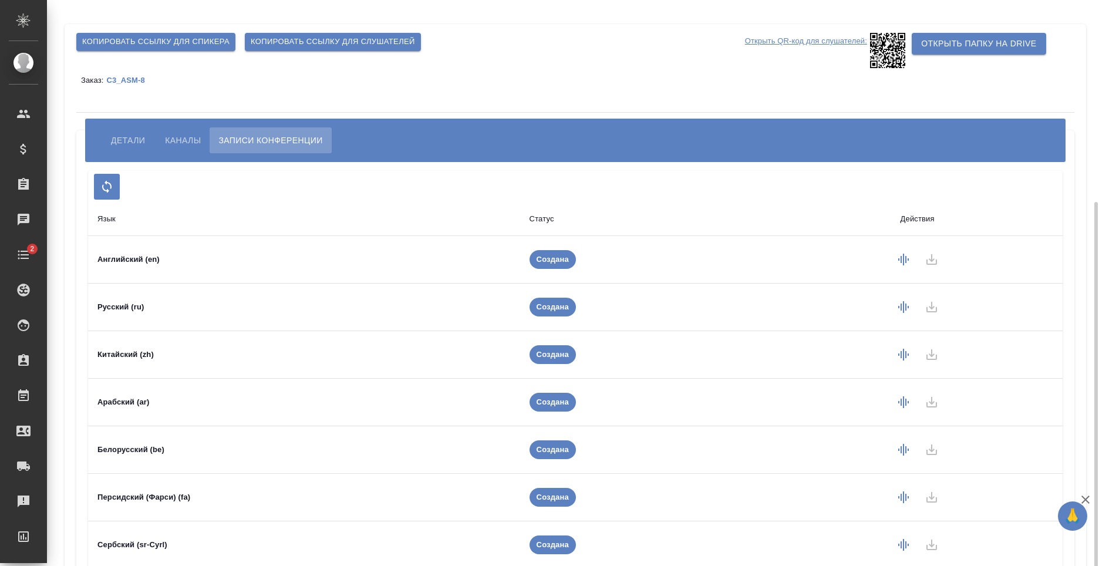
scroll to position [110, 0]
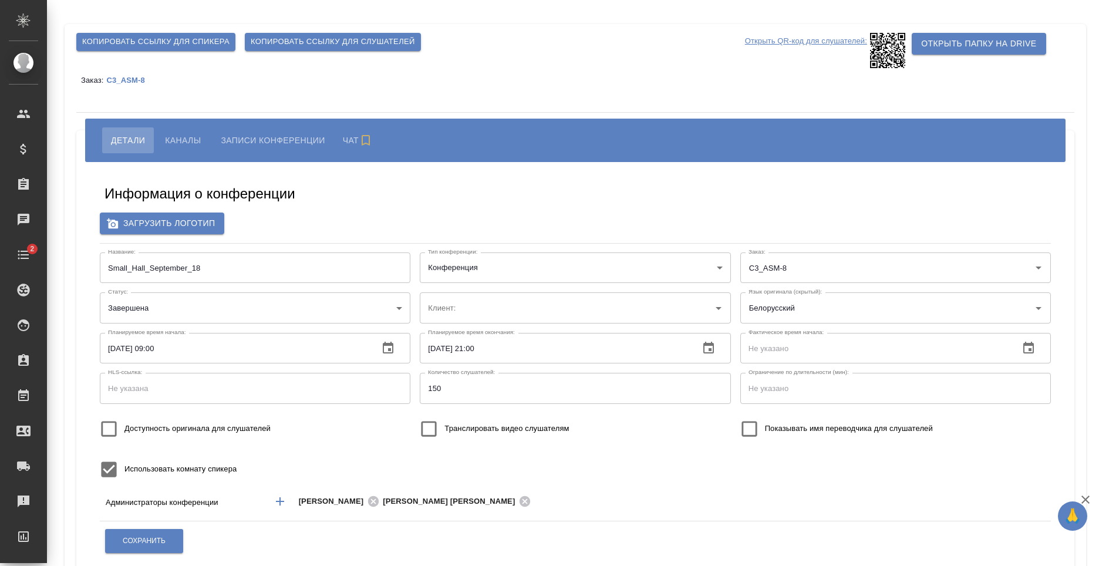
type input "ООО «Агентство стратегического маркетинга»"
click at [301, 128] on button "Записи конференции" at bounding box center [271, 140] width 122 height 26
